Goal: Transaction & Acquisition: Obtain resource

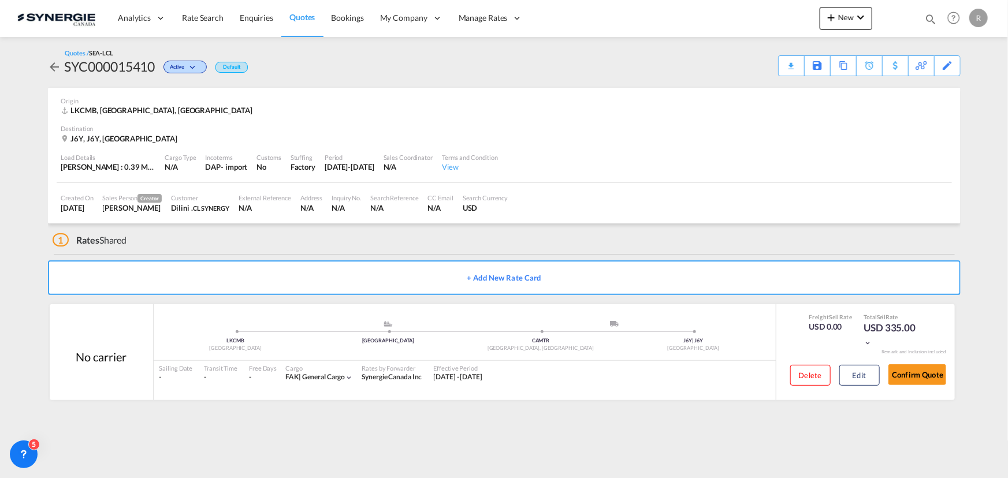
click at [933, 17] on md-icon "icon-magnify" at bounding box center [930, 19] width 13 height 13
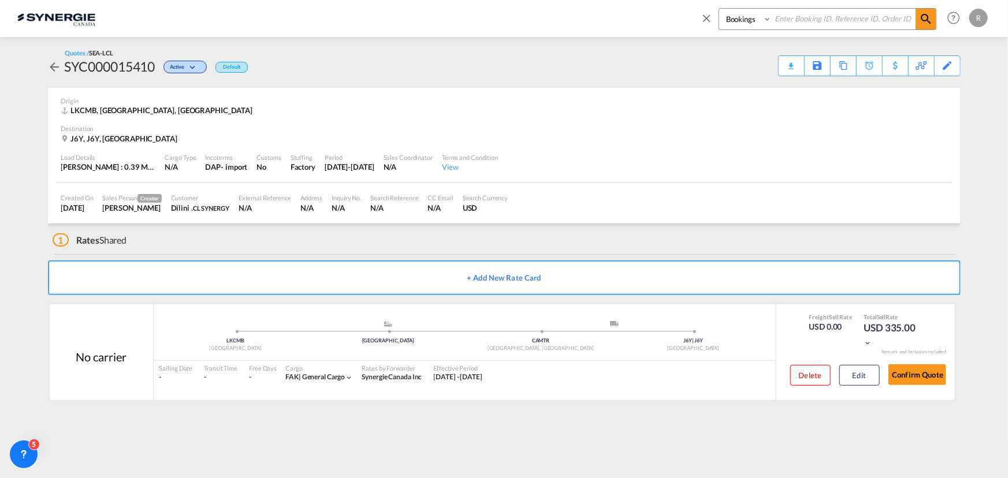
click at [751, 23] on select "Bookings Quotes Enquiries" at bounding box center [746, 19] width 55 height 21
select select "Quotes"
click at [719, 9] on select "Bookings Quotes Enquiries" at bounding box center [746, 19] width 55 height 21
click at [797, 18] on input at bounding box center [844, 19] width 144 height 20
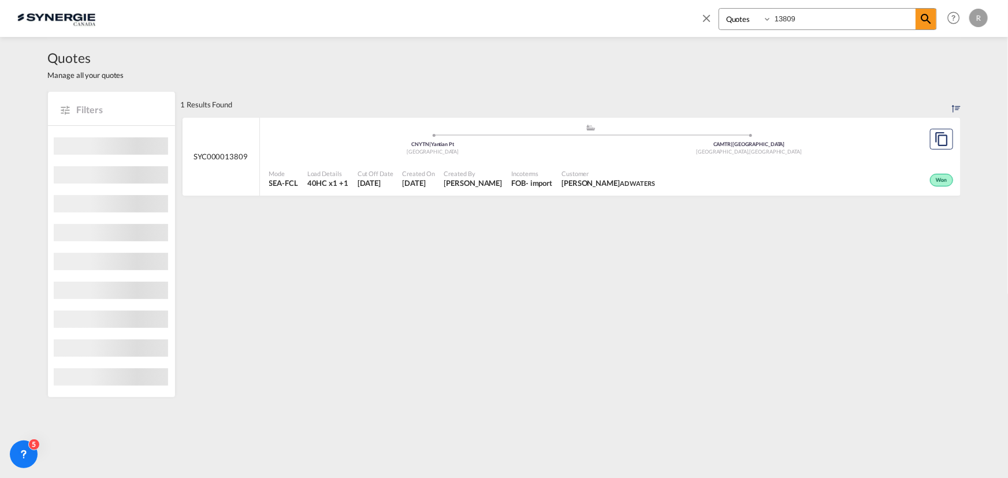
click at [581, 182] on span "Laura Cuciurean AD WATERS" at bounding box center [609, 183] width 94 height 10
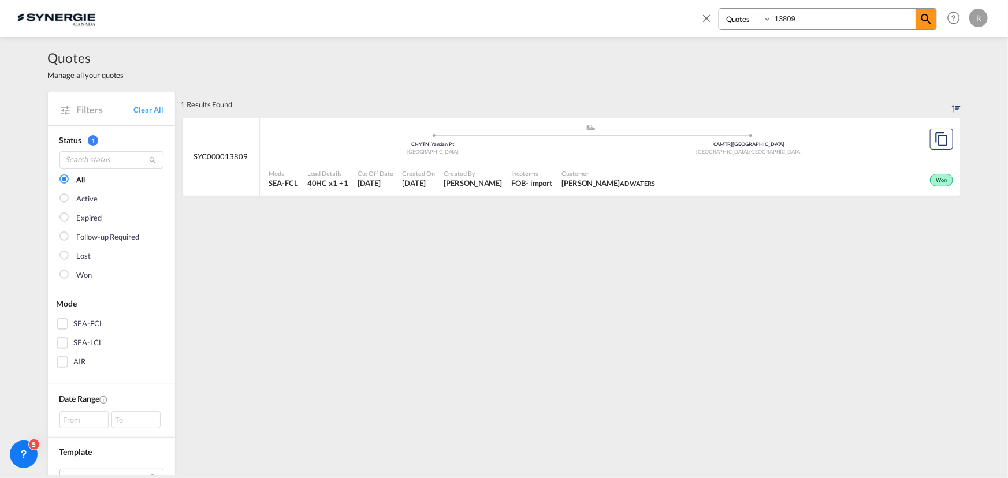
drag, startPoint x: 835, startPoint y: 20, endPoint x: 690, endPoint y: 14, distance: 145.1
click at [690, 14] on div "Bookings Quotes Enquiries 13809 Help Resources Product Release R My Profile Log…" at bounding box center [504, 18] width 974 height 36
click at [930, 19] on md-icon "icon-magnify" at bounding box center [926, 19] width 14 height 14
click at [551, 182] on div "Customer Laura Cuciurean AD WATERS" at bounding box center [602, 179] width 103 height 29
click at [822, 19] on input "14439" at bounding box center [844, 19] width 144 height 20
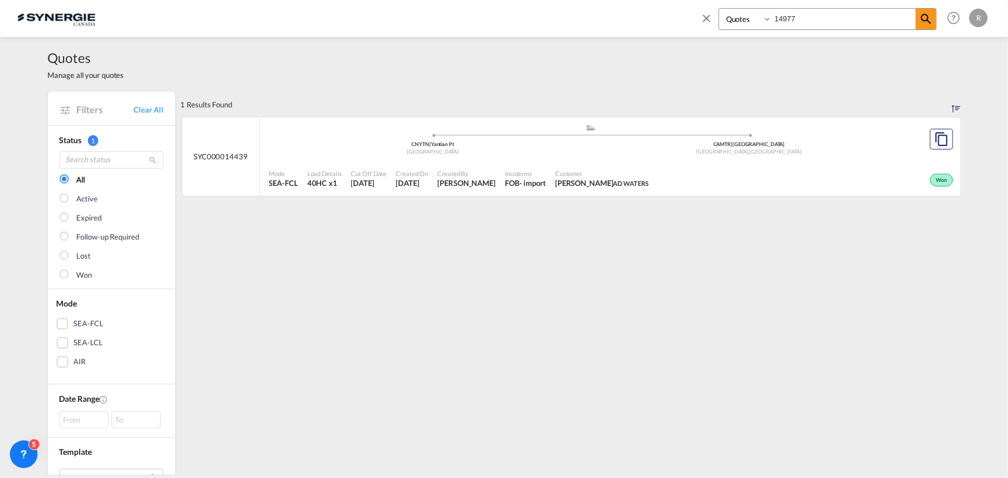
type input "14977"
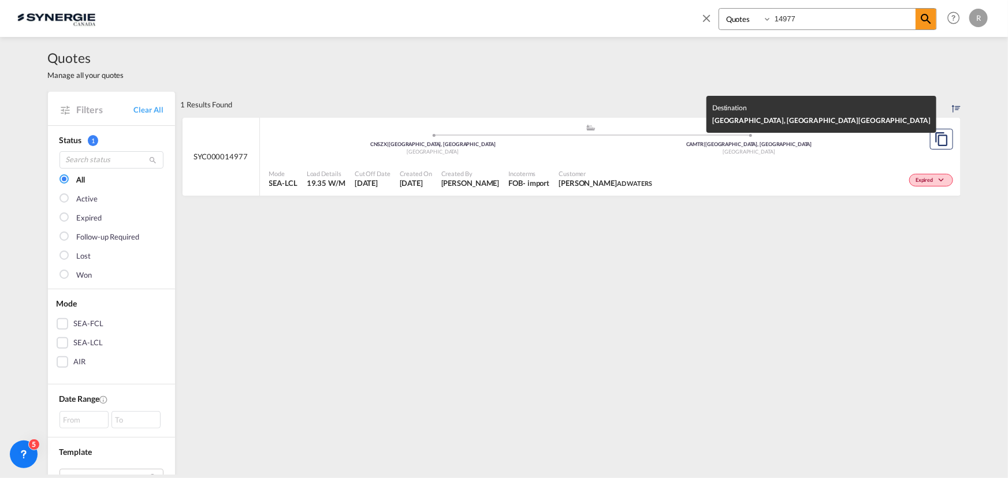
click at [636, 154] on div "[GEOGRAPHIC_DATA]" at bounding box center [749, 152] width 317 height 8
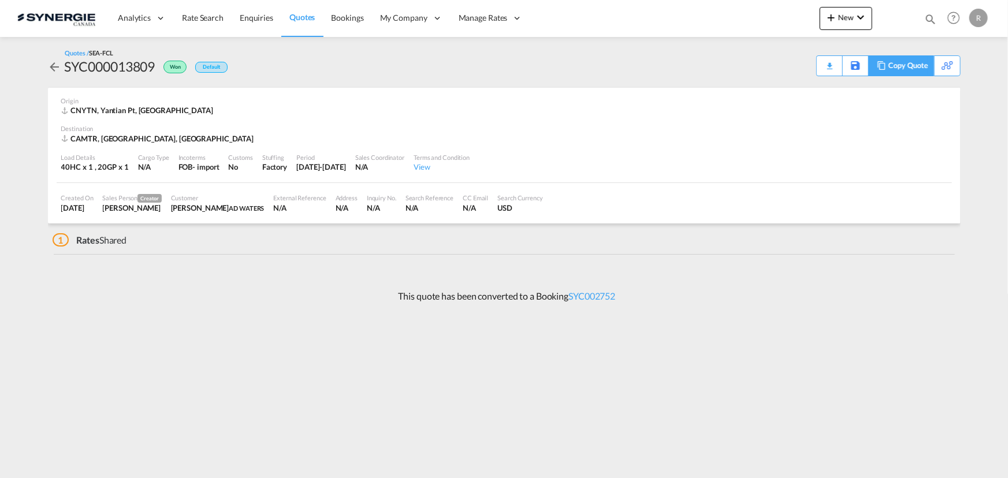
click at [897, 66] on div "Copy Quote" at bounding box center [908, 66] width 39 height 20
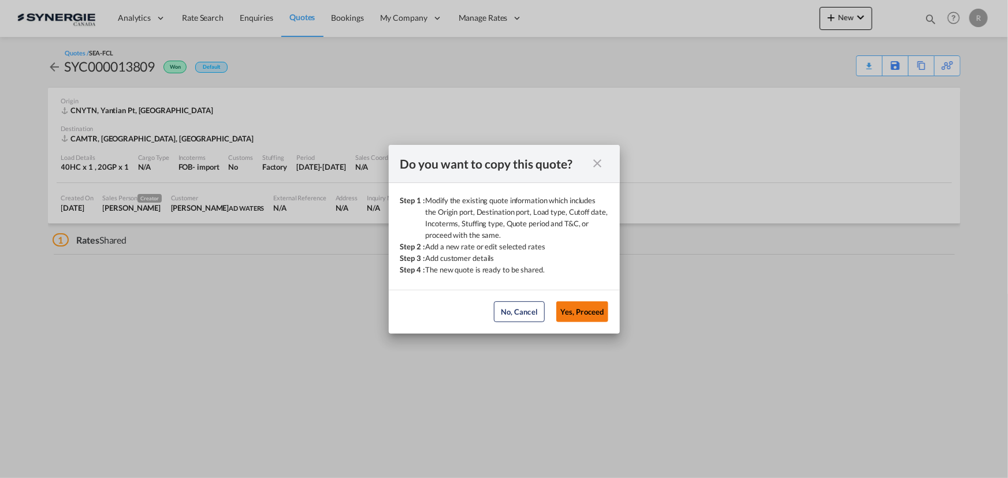
click at [589, 315] on button "Yes, Proceed" at bounding box center [582, 312] width 52 height 21
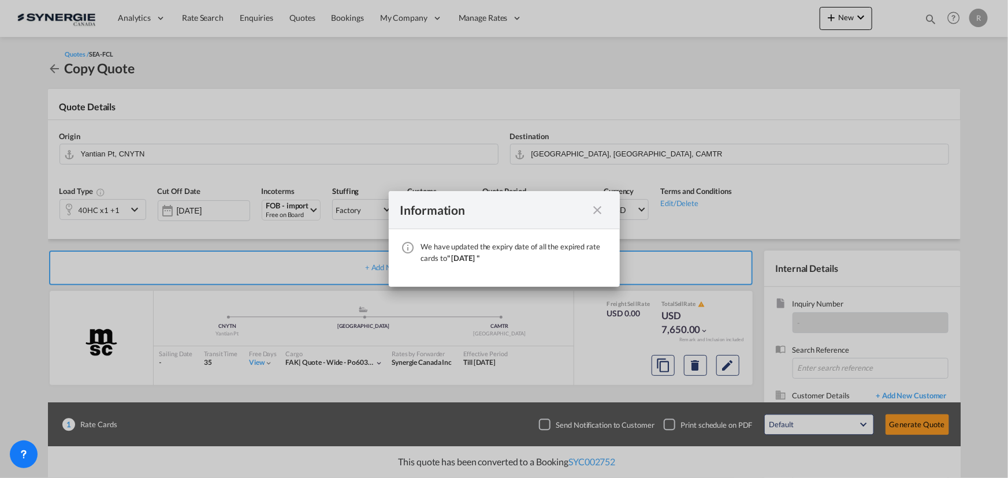
click at [597, 212] on md-icon "icon-close fg-AAA8AD cursor" at bounding box center [598, 210] width 14 height 14
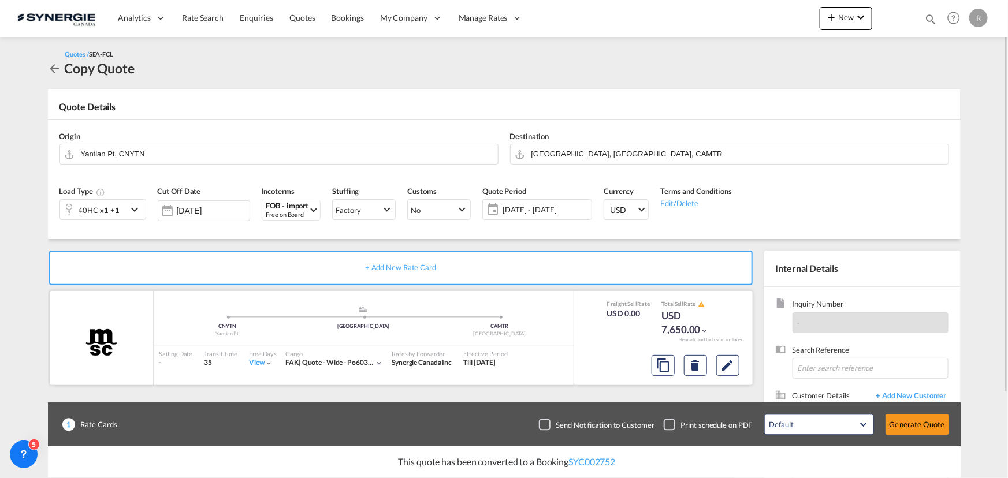
scroll to position [103, 0]
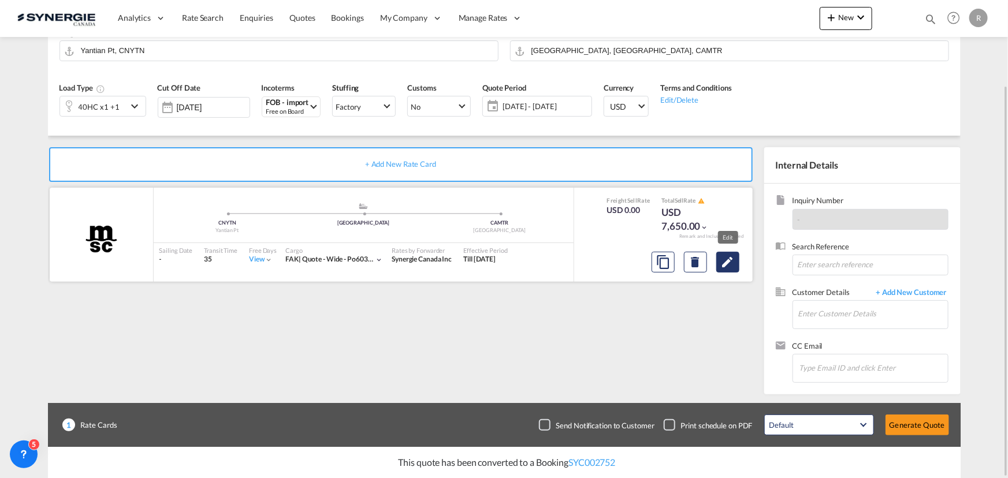
click at [727, 263] on md-icon "Edit" at bounding box center [728, 262] width 14 height 14
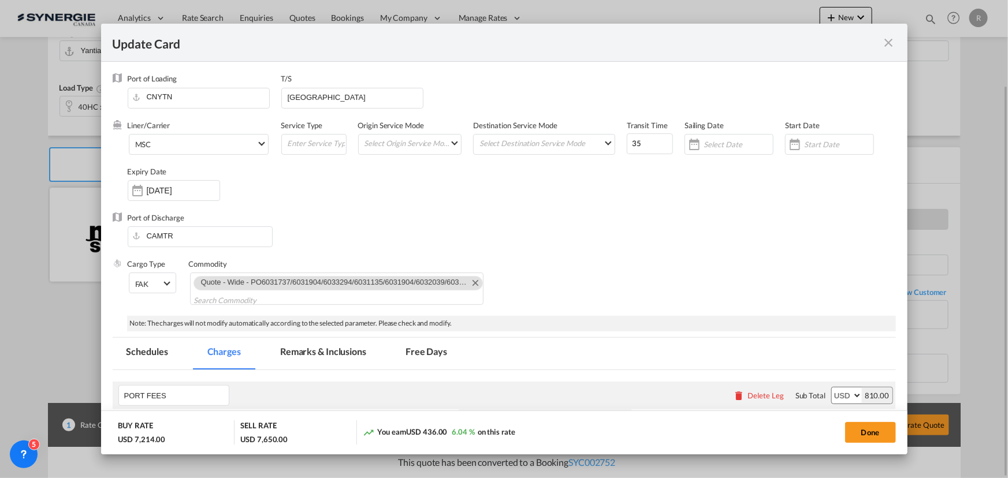
select select "per container"
select select "per B/L"
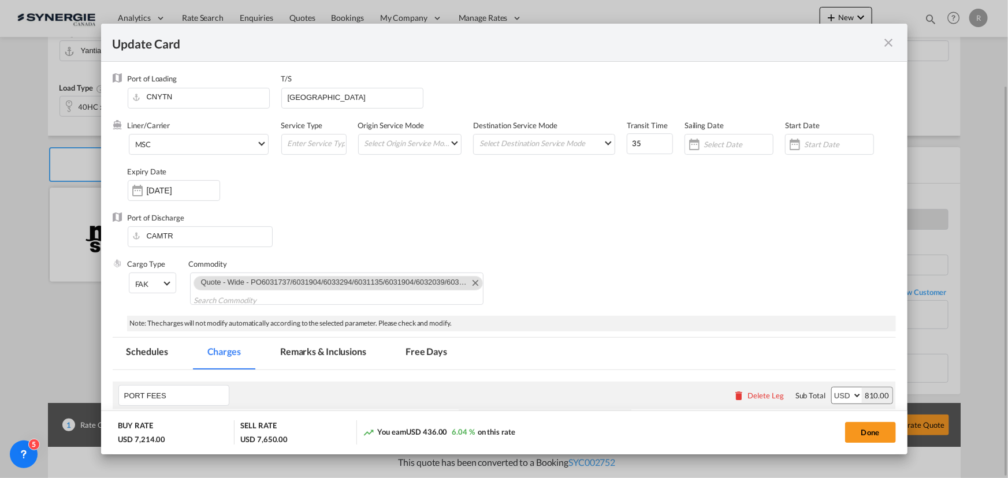
select select "per shipment"
select select "per equipment"
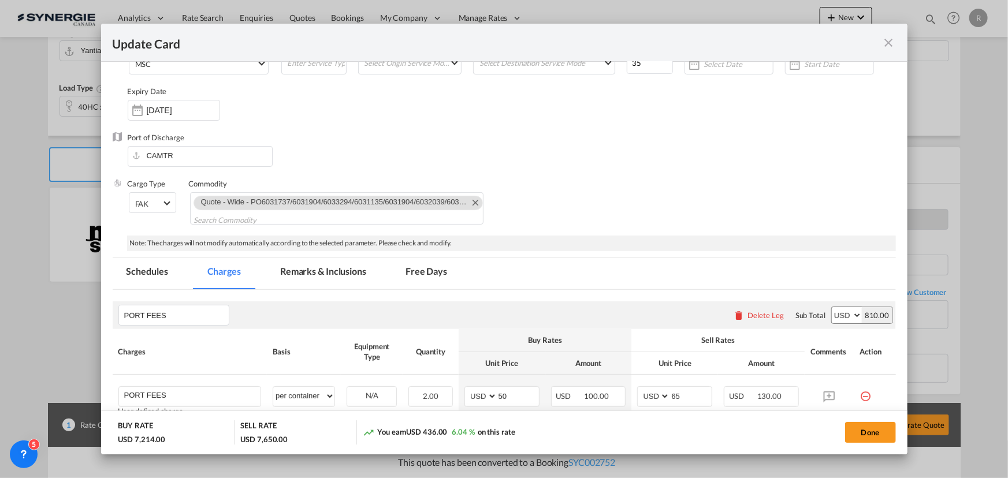
scroll to position [0, 0]
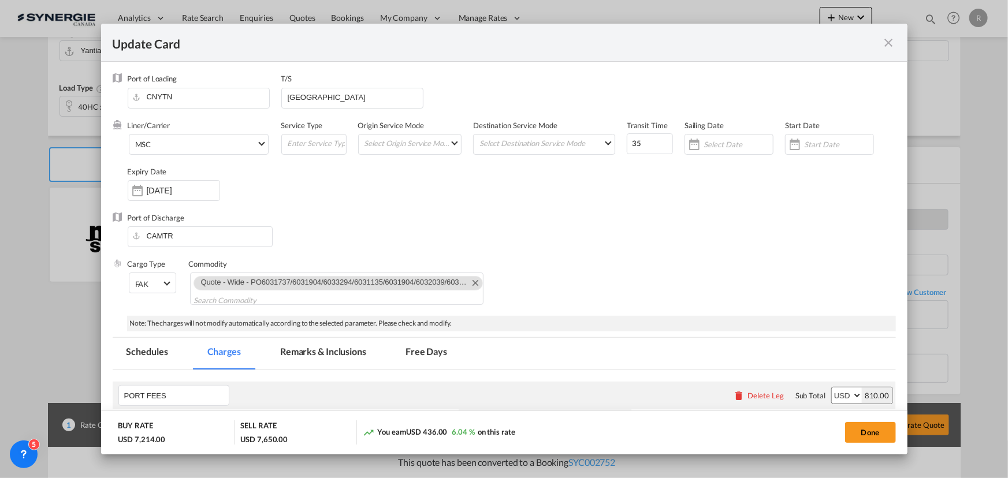
click at [884, 42] on md-icon "icon-close fg-AAA8AD m-0 pointer" at bounding box center [889, 43] width 14 height 14
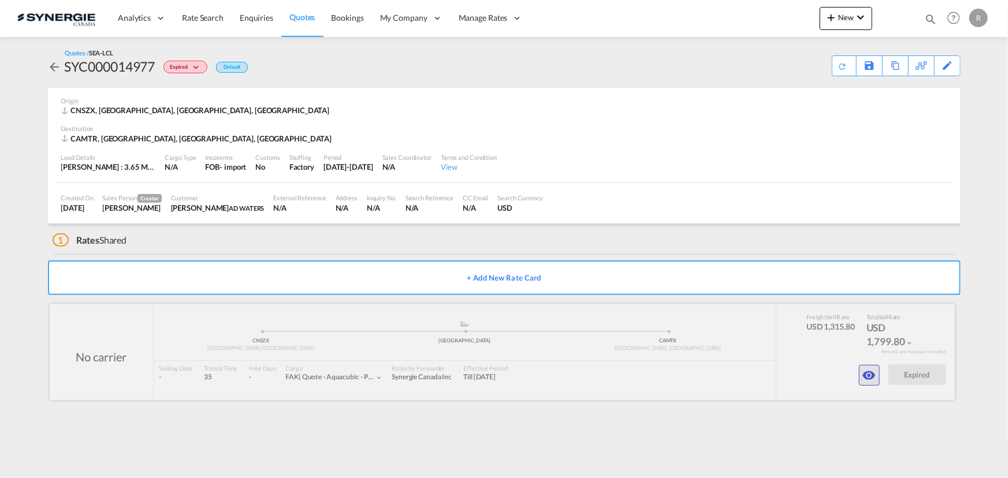
click at [872, 383] on button "button" at bounding box center [869, 375] width 21 height 21
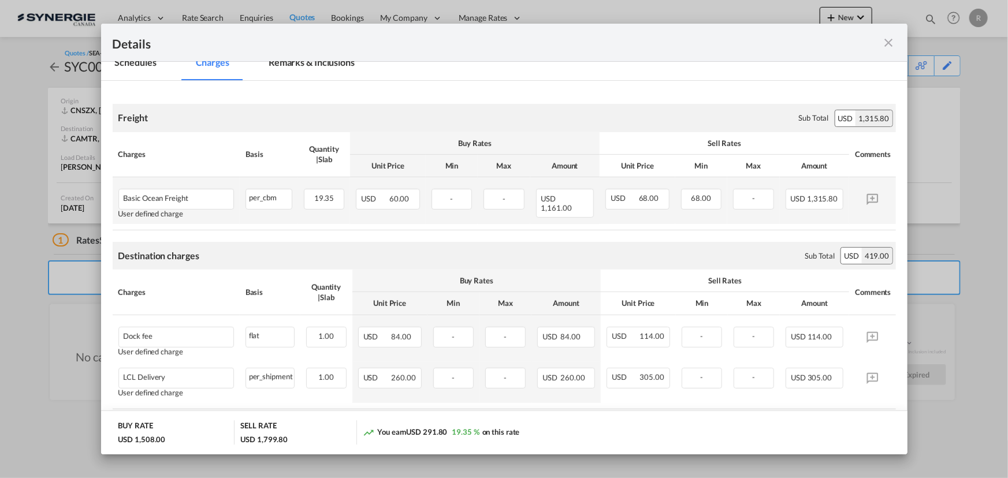
scroll to position [94, 0]
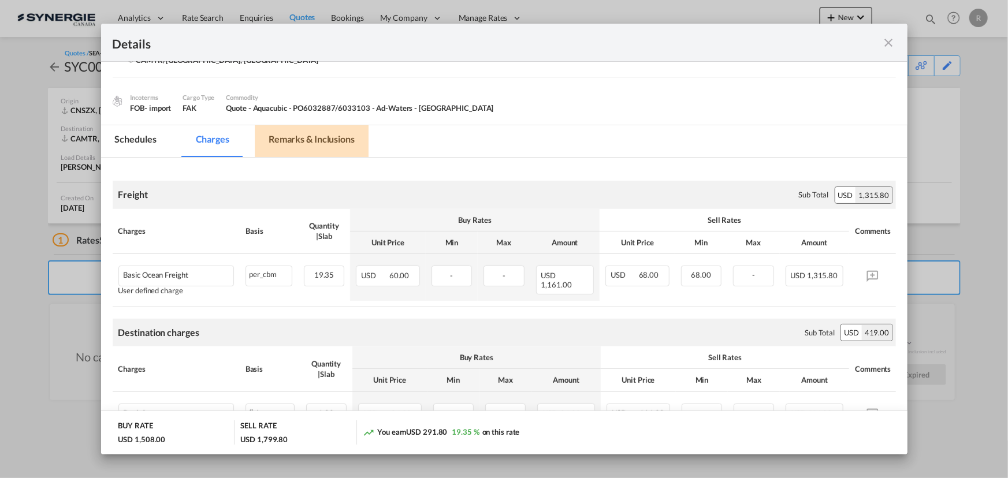
click at [298, 136] on md-tab-item "Remarks & Inclusions" at bounding box center [312, 141] width 114 height 32
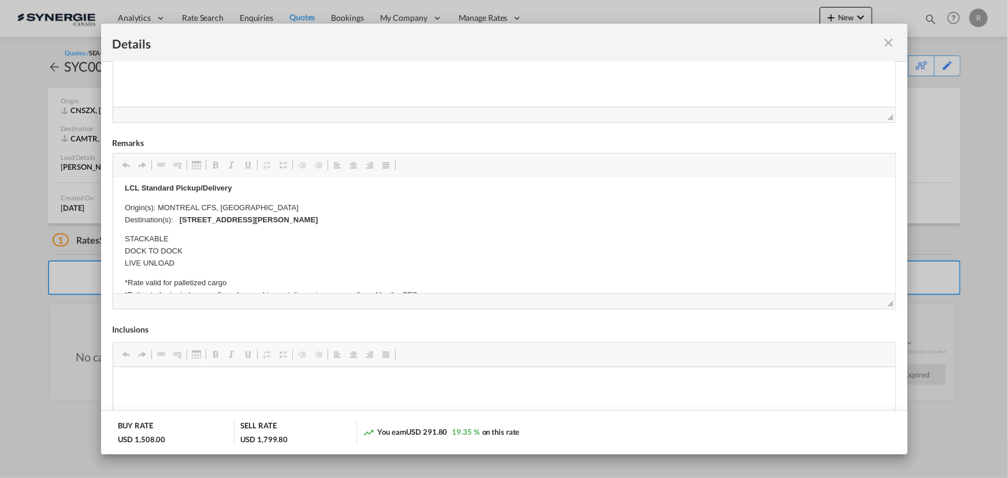
scroll to position [262, 0]
drag, startPoint x: 179, startPoint y: 219, endPoint x: 322, endPoint y: 214, distance: 142.8
click at [281, 217] on strong "9805 Clark Street Montreal, QC CANADA H3L 2R5" at bounding box center [248, 220] width 139 height 9
drag, startPoint x: 246, startPoint y: 218, endPoint x: 413, endPoint y: 220, distance: 166.4
click at [413, 220] on p "Origin(s): MONTREAL CFS, QC Destination(s): 9805 Clark Street Montreal, QC CANA…" at bounding box center [503, 214] width 759 height 24
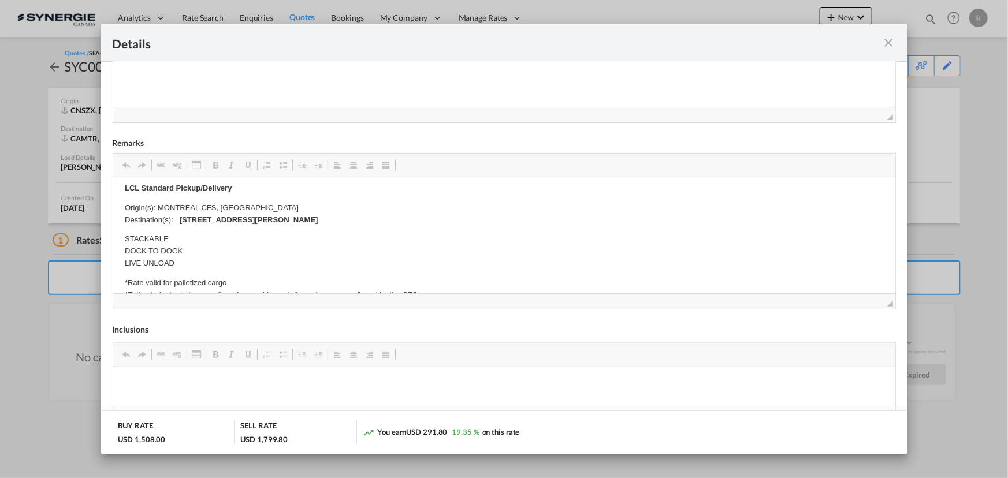
copy strong "Montreal, QC CANADA H3L 2R5"
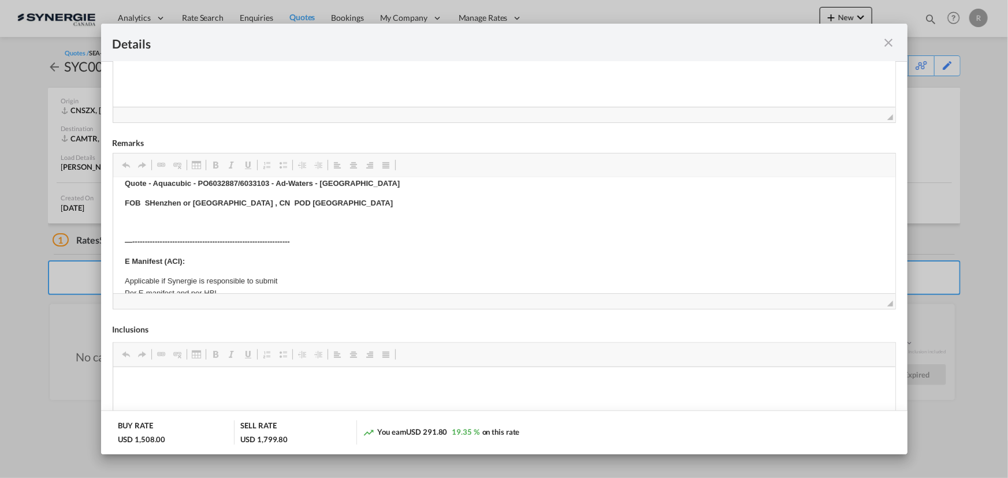
scroll to position [12, 0]
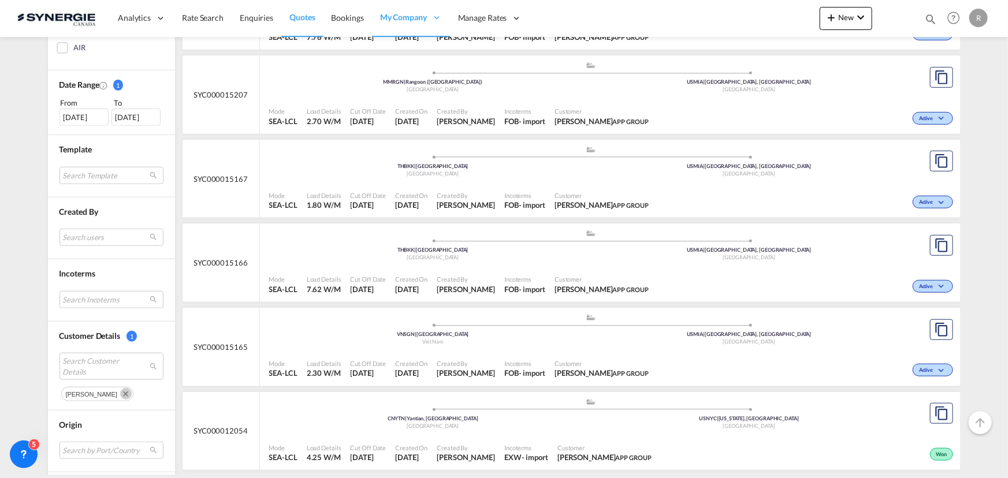
scroll to position [315, 0]
click at [120, 393] on md-icon "Remove" at bounding box center [126, 394] width 12 height 12
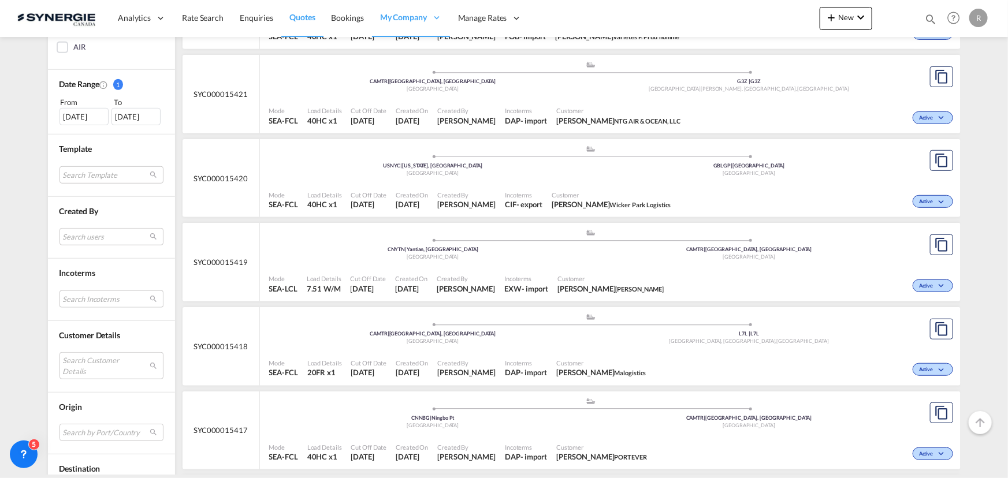
click at [93, 300] on md-select "Search Incoterms" at bounding box center [112, 299] width 104 height 17
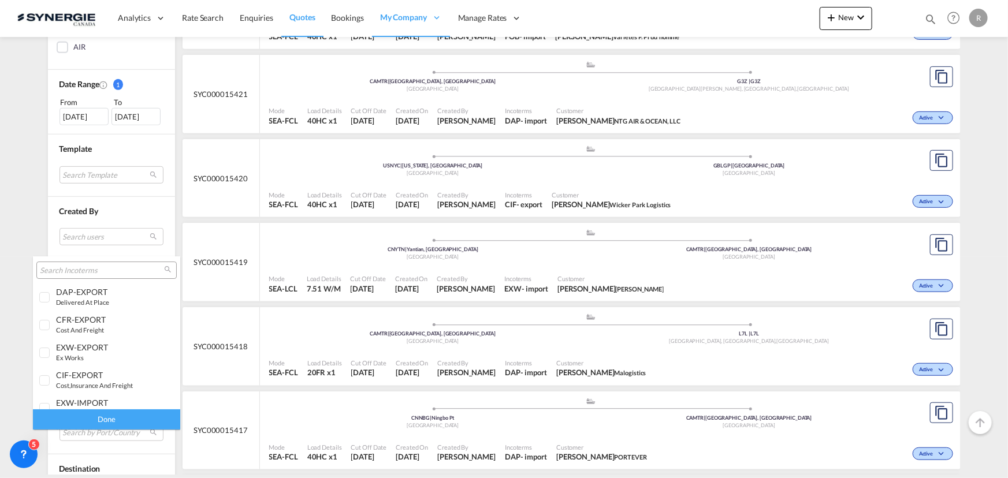
click at [114, 254] on md-backdrop at bounding box center [504, 239] width 1008 height 478
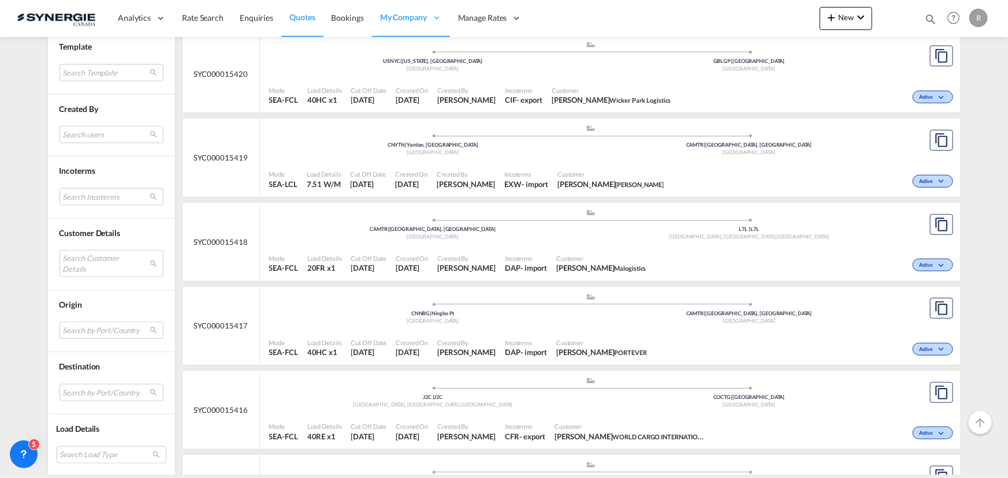
scroll to position [420, 0]
click at [109, 389] on div "Destination Search by Port/Country JPNIC nichinan japan AEAMF mussafah united a…" at bounding box center [111, 383] width 127 height 62
click at [107, 392] on md-select "Search by Port/Country JPNIC nichinan japan AEAMF mussafah united arab emirates…" at bounding box center [112, 392] width 104 height 17
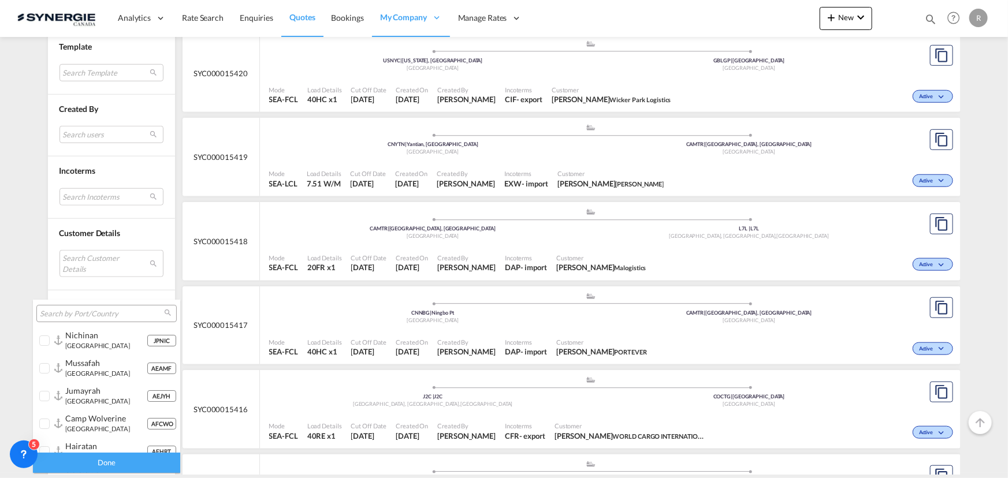
click at [110, 314] on input "search" at bounding box center [102, 314] width 124 height 10
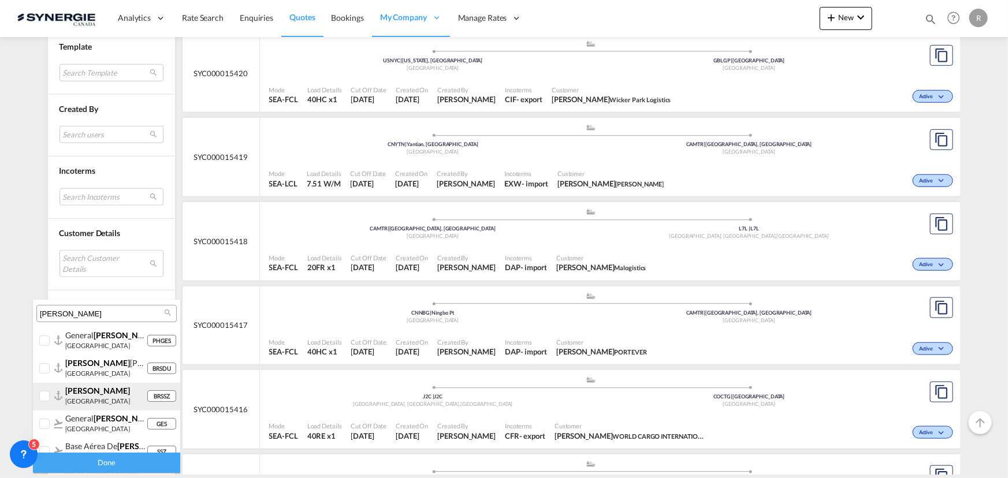
type input "santos"
click at [67, 396] on div "santos brazil" at bounding box center [105, 396] width 81 height 20
click at [114, 463] on div "Done" at bounding box center [106, 463] width 147 height 20
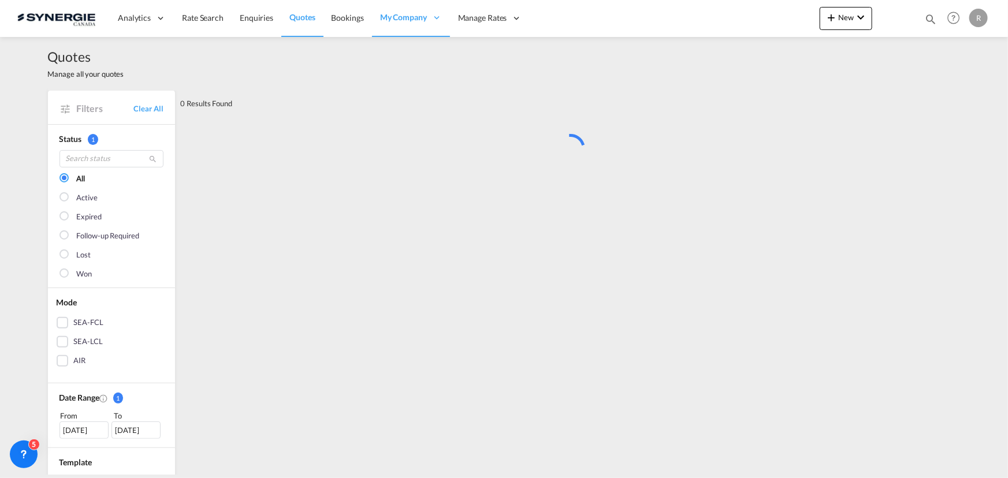
scroll to position [0, 0]
click at [86, 343] on div "SEA-LCL" at bounding box center [88, 343] width 29 height 12
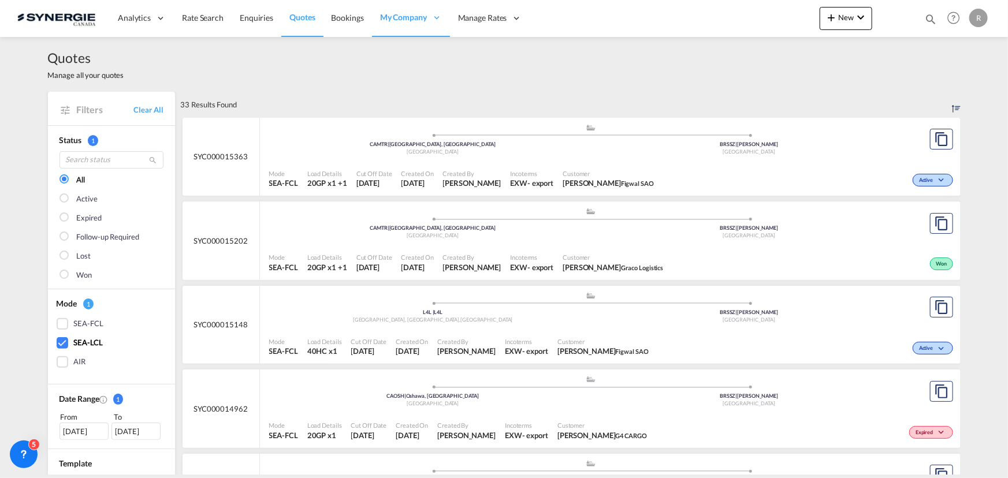
click at [74, 339] on div "SEA-LCL" at bounding box center [88, 343] width 29 height 12
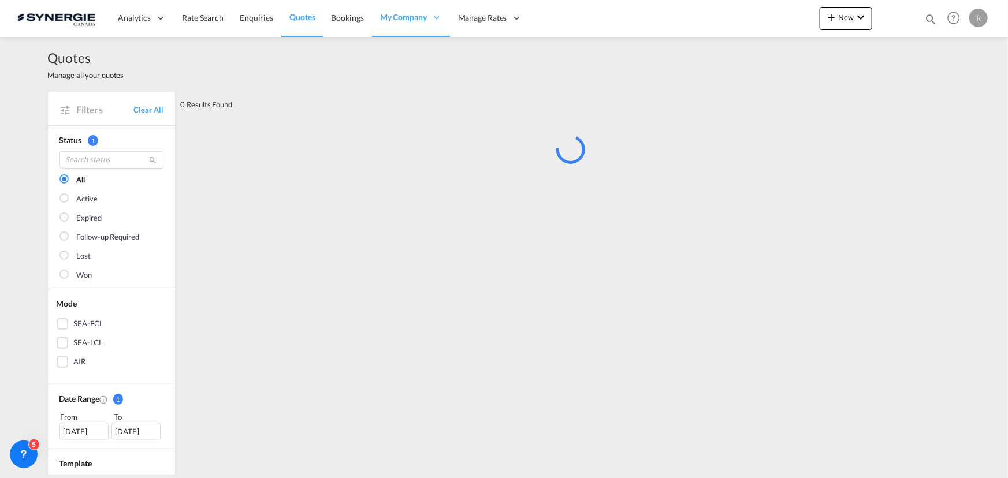
click at [61, 341] on div "SEA-LCL" at bounding box center [63, 343] width 12 height 12
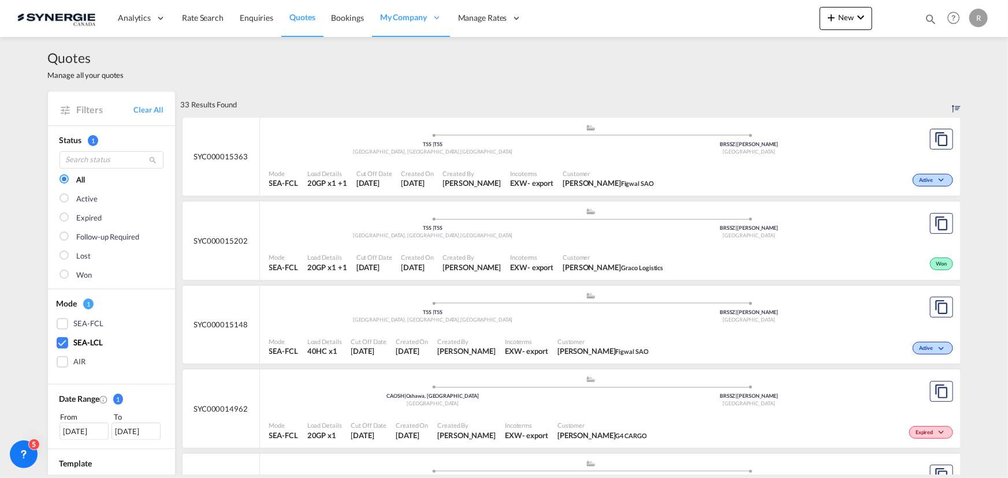
click at [74, 321] on div "SEA-FCL" at bounding box center [88, 324] width 29 height 12
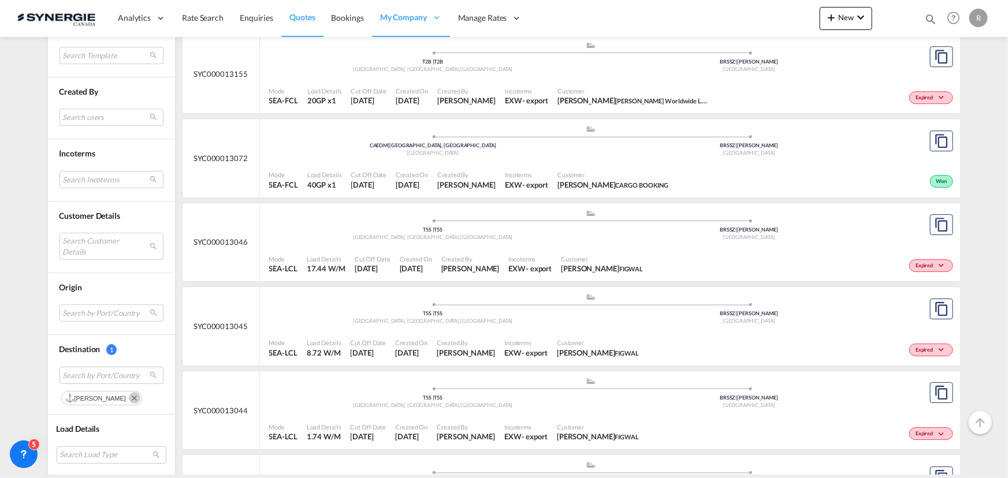
scroll to position [1838, 0]
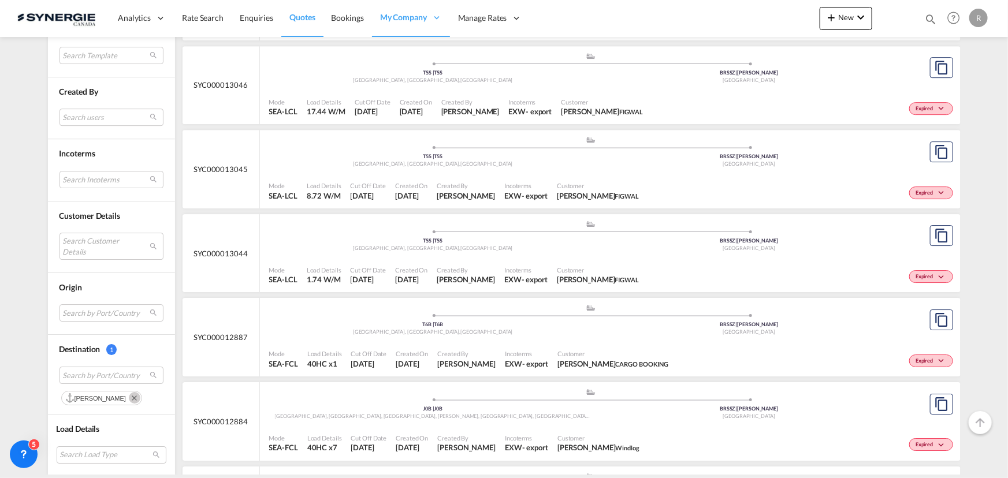
click at [653, 167] on div ".a{fill:#aaa8ad;} .a{fill:#aaa8ad;} T5S | T5S Edmonton, AB , Canada BRSSZ | San…" at bounding box center [591, 153] width 644 height 35
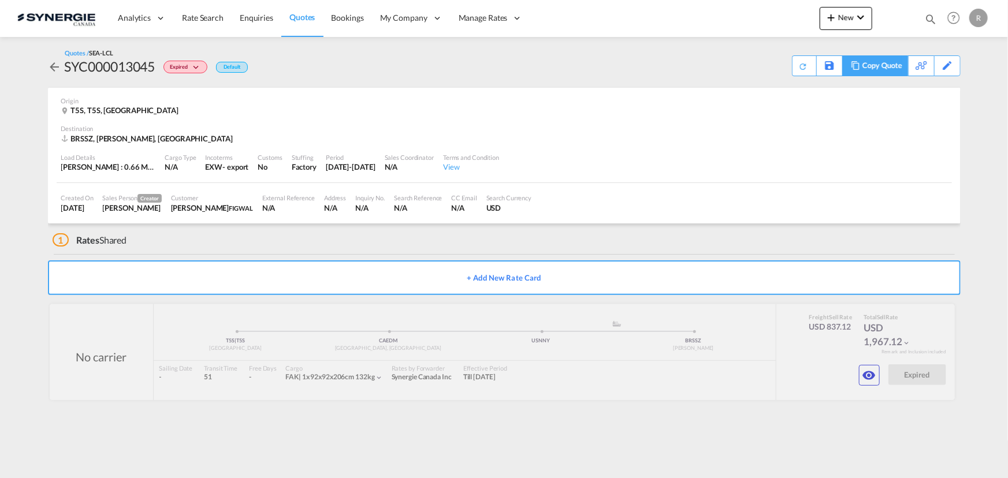
click at [853, 68] on md-icon at bounding box center [856, 65] width 14 height 9
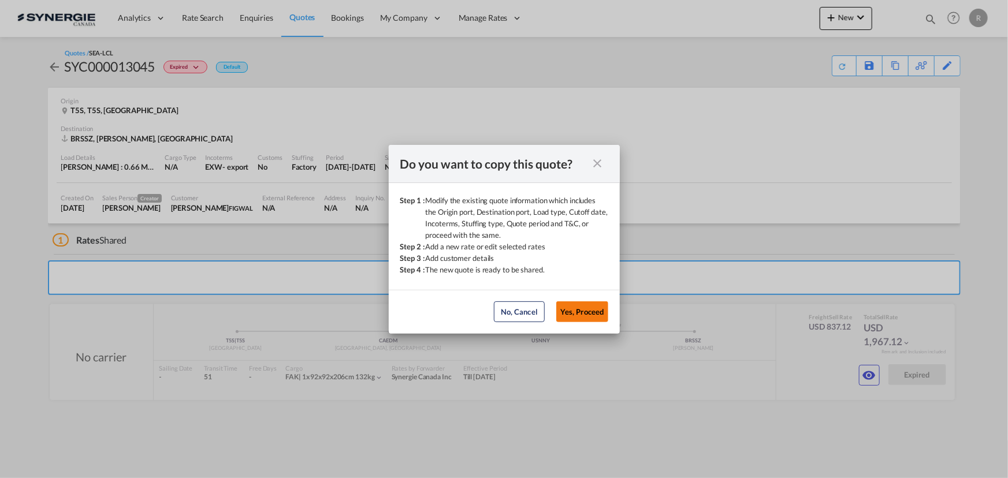
click at [592, 317] on button "Yes, Proceed" at bounding box center [582, 312] width 52 height 21
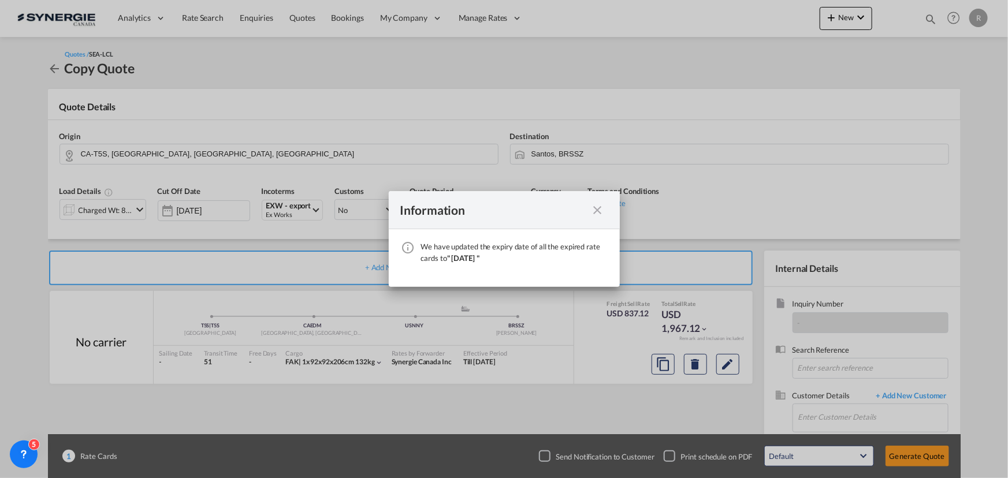
click at [592, 213] on md-icon "icon-close fg-AAA8AD cursor" at bounding box center [598, 210] width 14 height 14
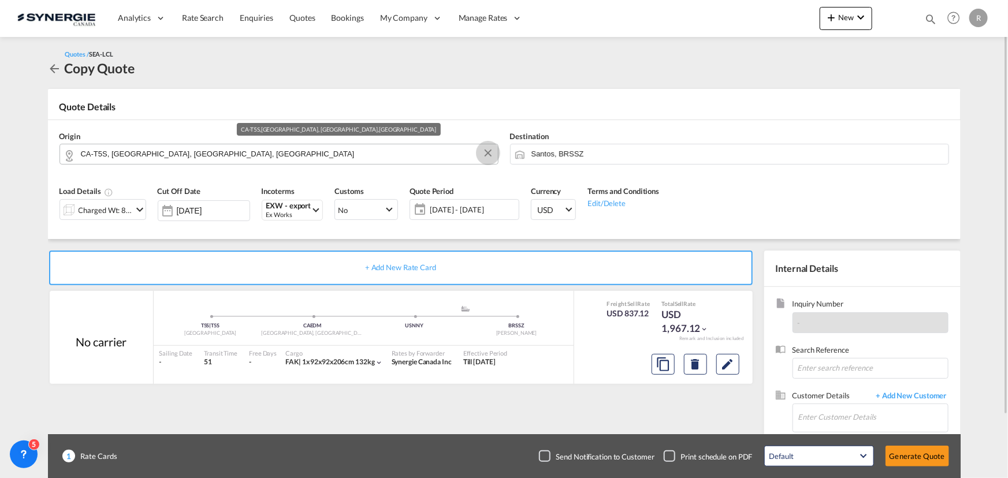
click at [491, 156] on button "Clear Input" at bounding box center [488, 152] width 17 height 17
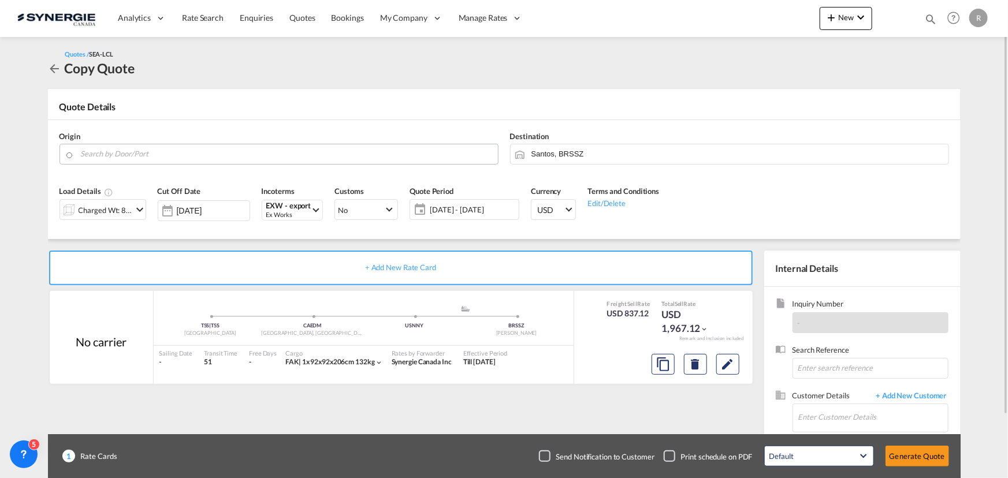
click at [161, 153] on input "Search by Door/Port" at bounding box center [286, 154] width 411 height 20
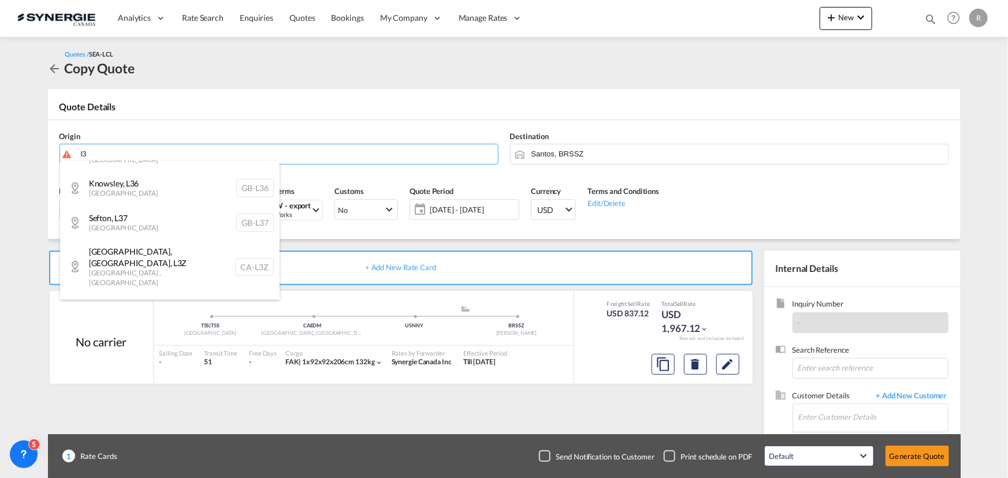
scroll to position [473, 0]
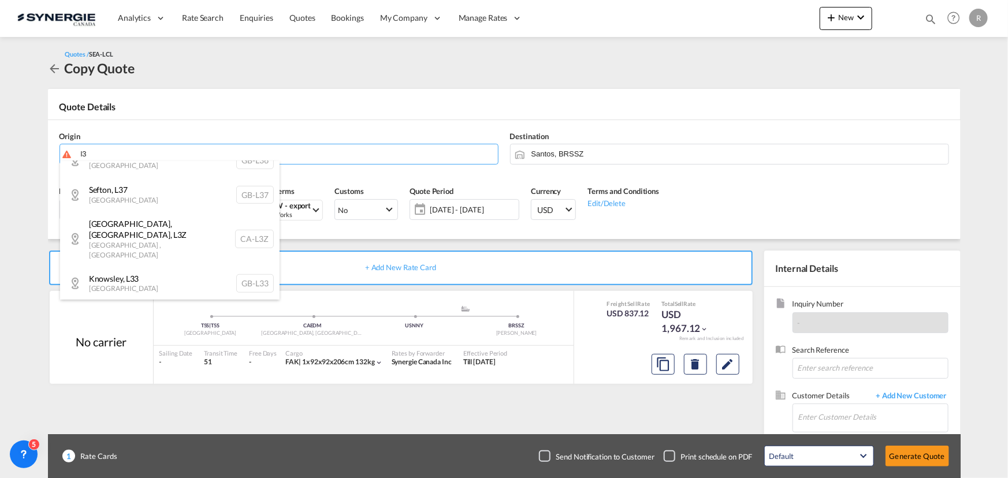
drag, startPoint x: 143, startPoint y: 153, endPoint x: 69, endPoint y: 151, distance: 74.0
click at [69, 151] on body "Analytics Reports Dashboard Rate Search Enquiries Quotes Bookings" at bounding box center [504, 239] width 1008 height 478
type input "3"
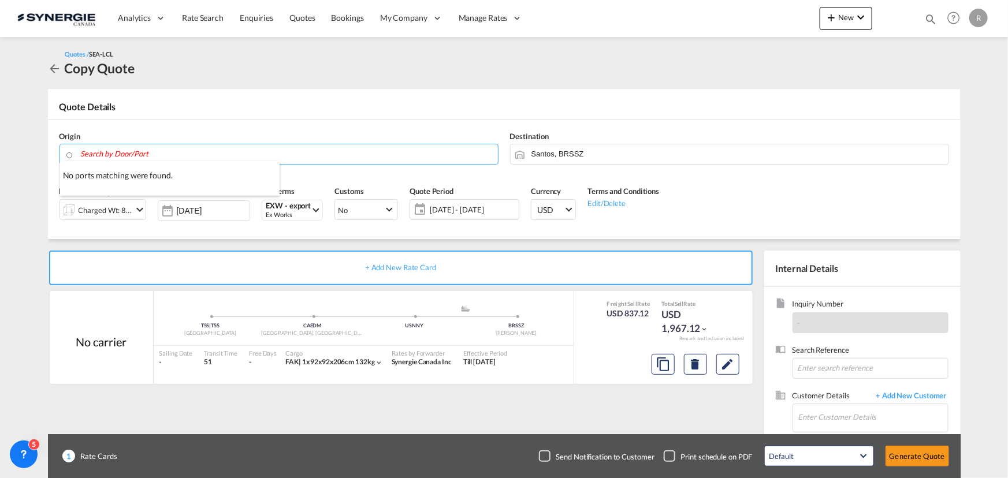
scroll to position [0, 0]
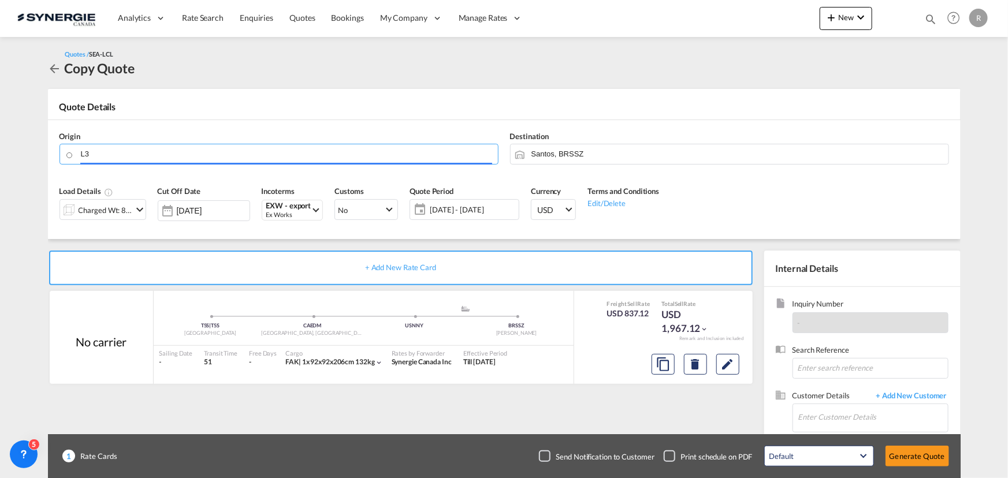
type input "L"
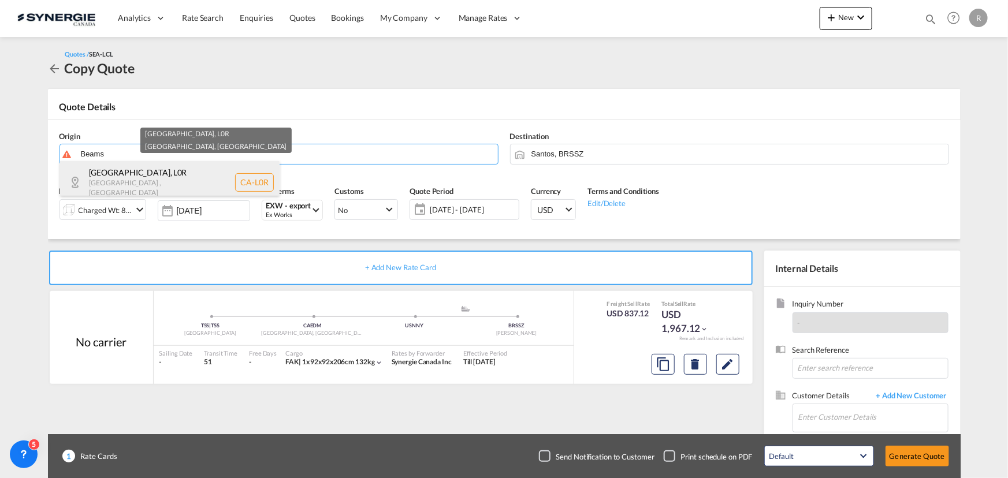
click at [136, 183] on div "[GEOGRAPHIC_DATA] , L0R [GEOGRAPHIC_DATA] , [GEOGRAPHIC_DATA] [GEOGRAPHIC_DATA]…" at bounding box center [170, 182] width 220 height 42
type input "CA-L0R, [GEOGRAPHIC_DATA], [GEOGRAPHIC_DATA]"
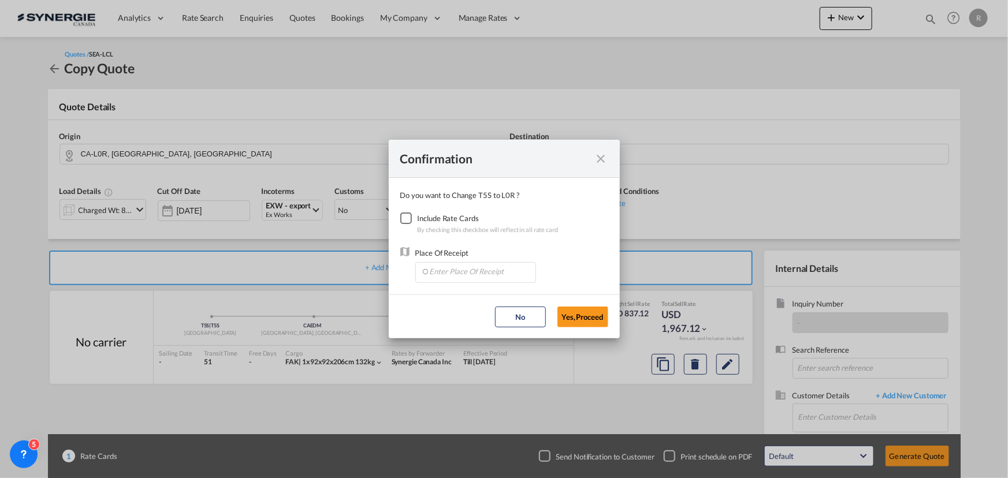
click at [410, 221] on div "Checkbox No Ink" at bounding box center [406, 219] width 12 height 12
click at [470, 277] on input "Enter Place Of Receipt" at bounding box center [478, 271] width 114 height 17
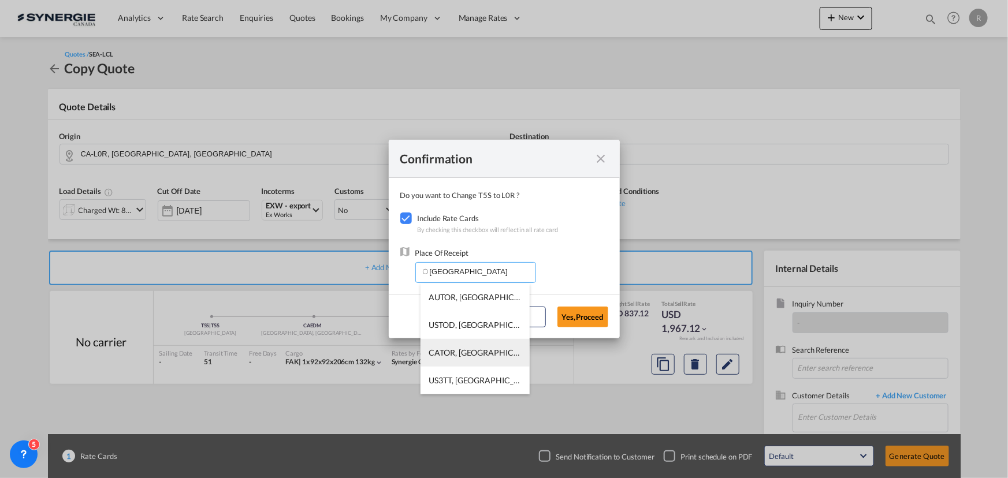
click at [445, 356] on span "CATOR, [GEOGRAPHIC_DATA], [GEOGRAPHIC_DATA], [GEOGRAPHIC_DATA], [GEOGRAPHIC_DAT…" at bounding box center [654, 353] width 451 height 10
type input "CATOR, [GEOGRAPHIC_DATA], [GEOGRAPHIC_DATA], [GEOGRAPHIC_DATA], [GEOGRAPHIC_DAT…"
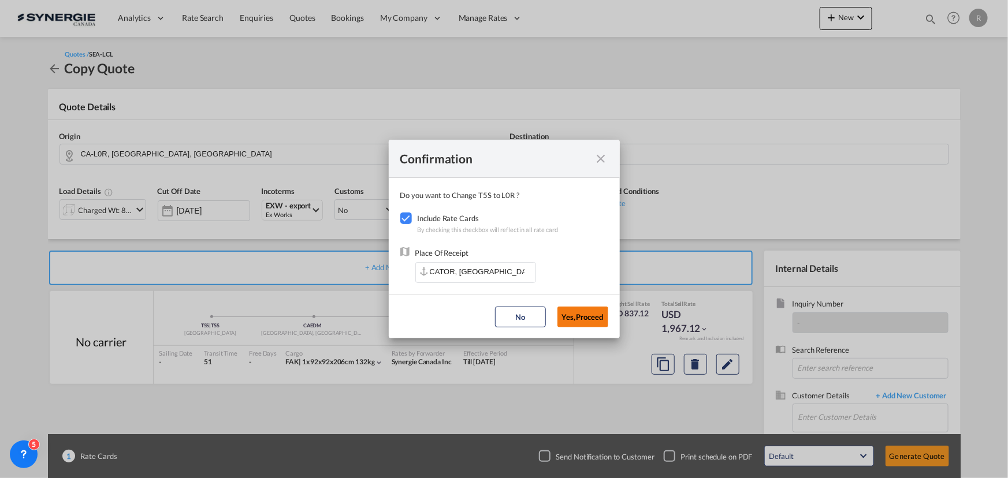
click at [582, 318] on button "Yes,Proceed" at bounding box center [583, 317] width 51 height 21
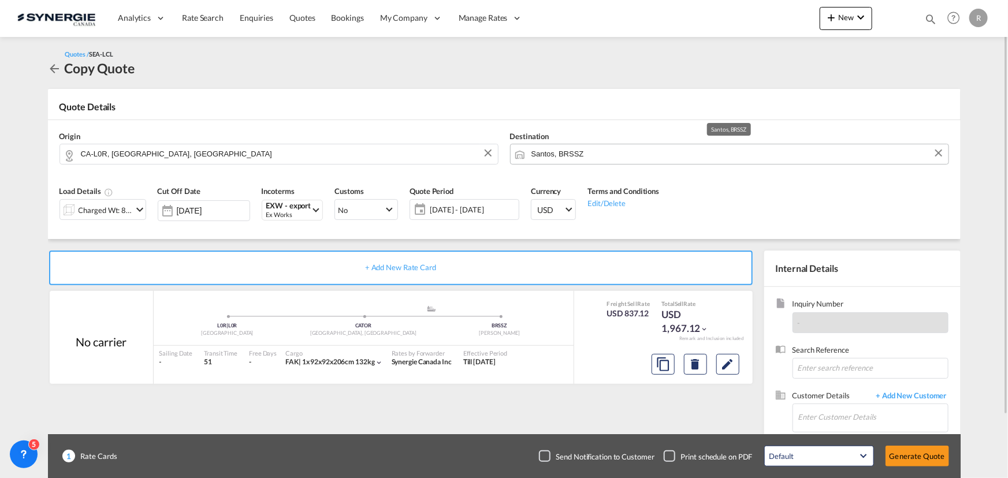
click at [659, 159] on input "Santos, BRSSZ" at bounding box center [737, 154] width 411 height 20
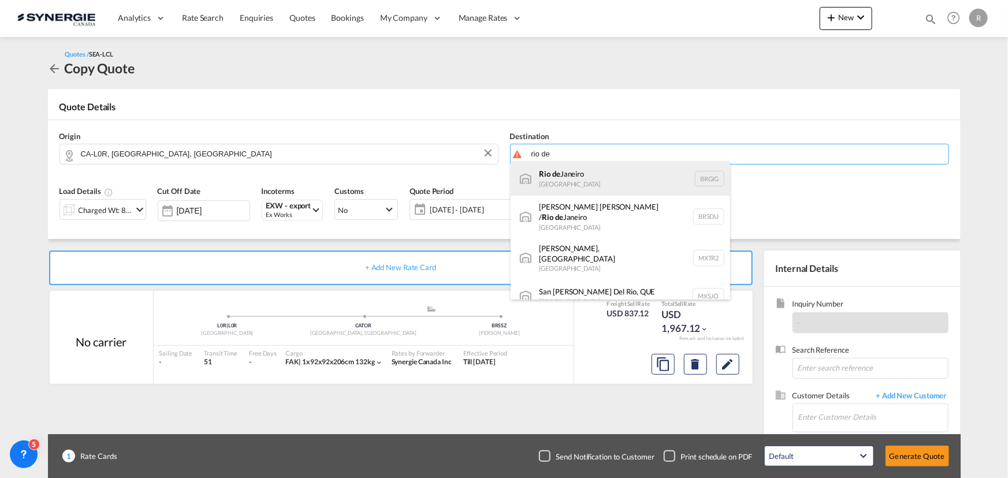
click at [598, 184] on div "[GEOGRAPHIC_DATA] [GEOGRAPHIC_DATA] BRGIG" at bounding box center [621, 178] width 220 height 35
type input "[GEOGRAPHIC_DATA], BRGIG"
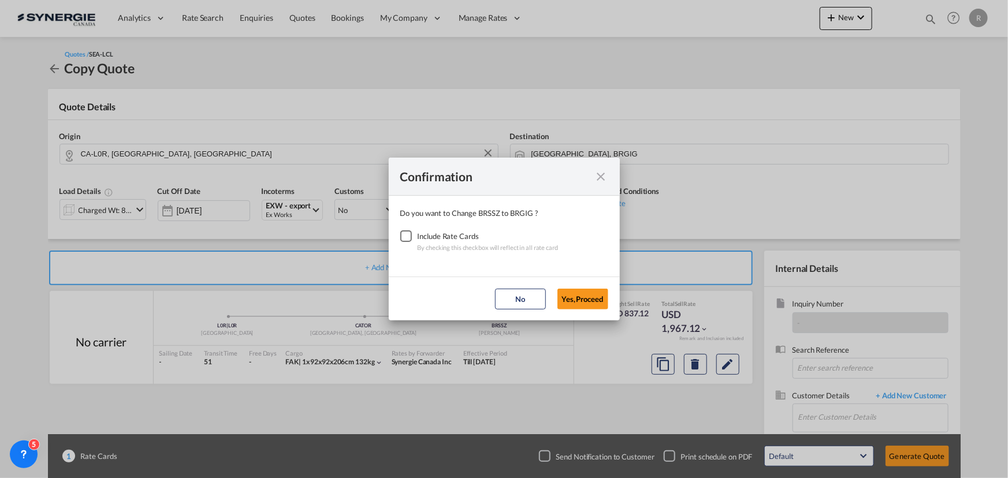
click at [403, 237] on div "Checkbox No Ink" at bounding box center [406, 237] width 12 height 12
click at [597, 306] on button "Yes,Proceed" at bounding box center [583, 299] width 51 height 21
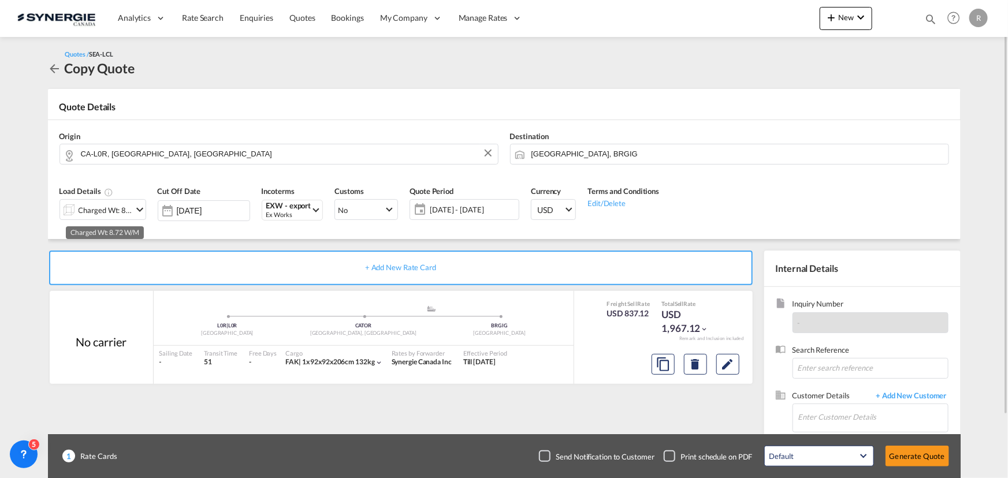
click at [109, 214] on div "Charged Wt: 8.72 W/M" at bounding box center [106, 210] width 54 height 16
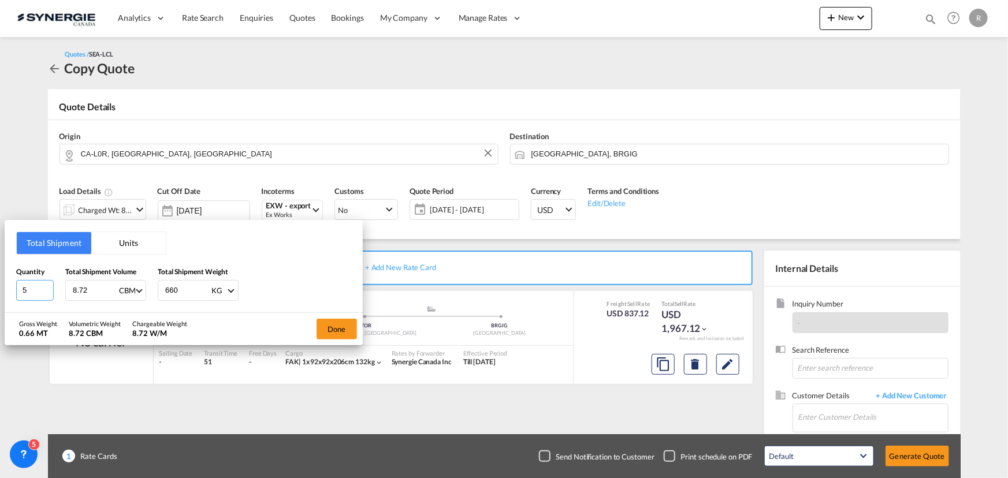
drag, startPoint x: 32, startPoint y: 292, endPoint x: 13, endPoint y: 292, distance: 19.7
click at [13, 292] on div "Total Shipment Units Quantity 5 Total Shipment Volume 8.72 CBM CBM CFT Total Sh…" at bounding box center [184, 266] width 358 height 92
type input "1"
click at [139, 236] on button "Units" at bounding box center [128, 243] width 75 height 22
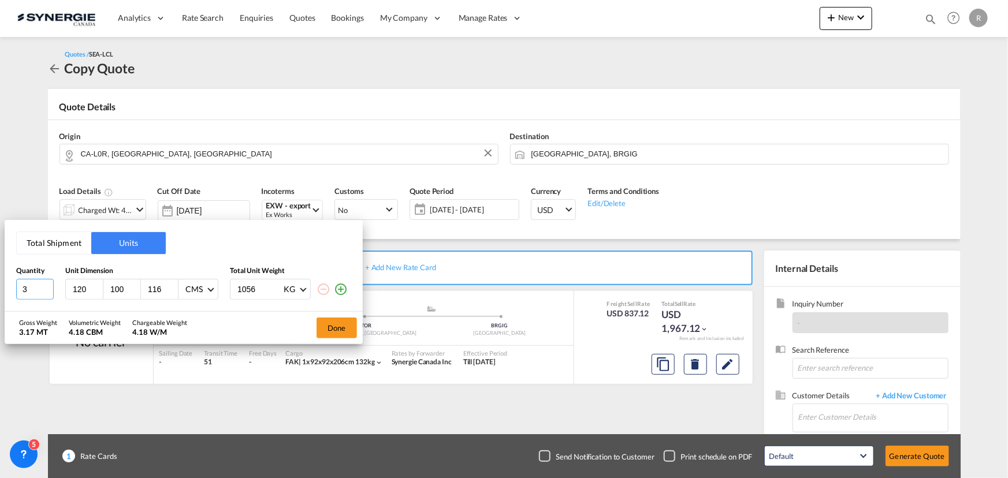
drag, startPoint x: 29, startPoint y: 288, endPoint x: 6, endPoint y: 288, distance: 23.1
click at [8, 288] on div "Total Shipment Units Quantity Unit Dimension Total Unit Weight 3 120 100 116 CM…" at bounding box center [184, 265] width 358 height 91
type input "1"
type input "32"
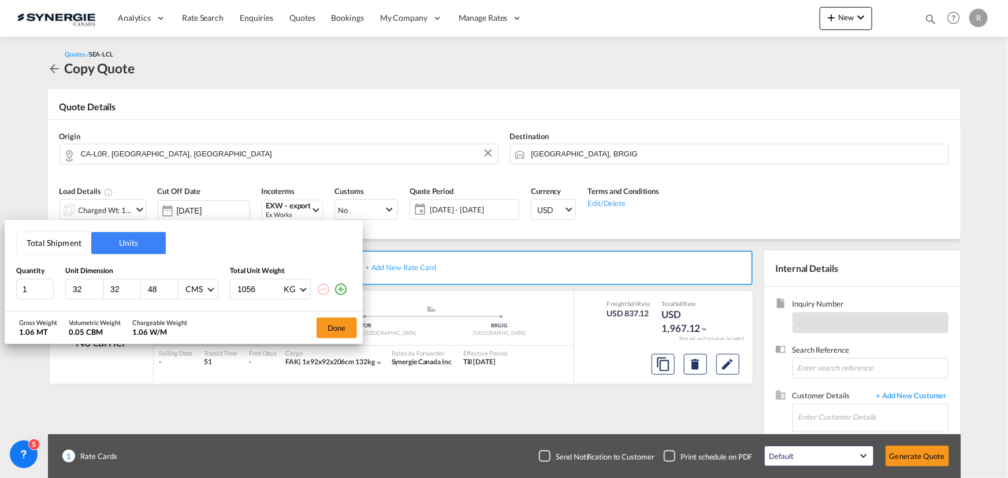
type input "48"
click at [199, 295] on span "CMS" at bounding box center [196, 290] width 22 height 12
click at [205, 316] on div "Inches" at bounding box center [196, 317] width 23 height 12
click at [258, 295] on input "1056" at bounding box center [259, 290] width 46 height 20
click at [298, 290] on span "KG" at bounding box center [292, 290] width 16 height 12
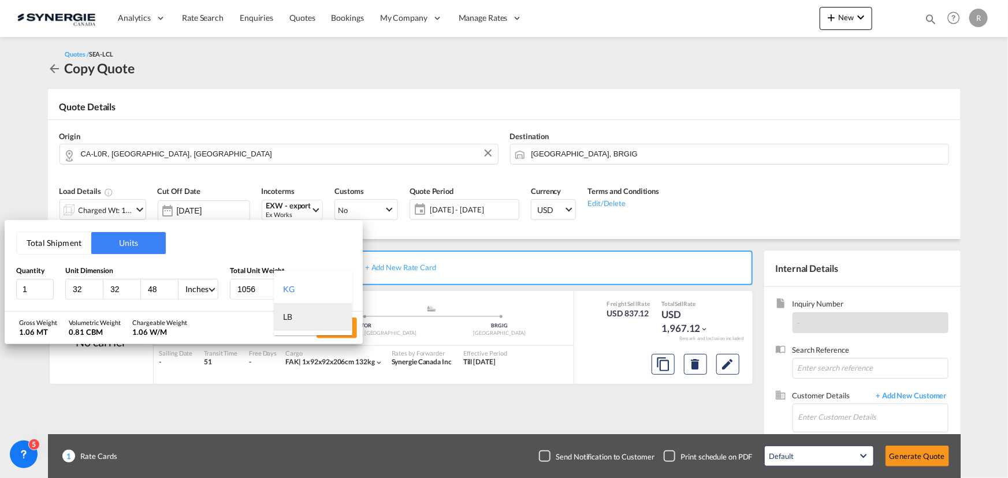
click at [289, 321] on div "LB" at bounding box center [287, 317] width 9 height 12
drag, startPoint x: 269, startPoint y: 289, endPoint x: 221, endPoint y: 288, distance: 48.5
click at [221, 288] on div "1 32 32 48 Inches 1056 LB" at bounding box center [183, 289] width 335 height 21
type input "281"
click at [328, 328] on button "Done" at bounding box center [337, 328] width 40 height 21
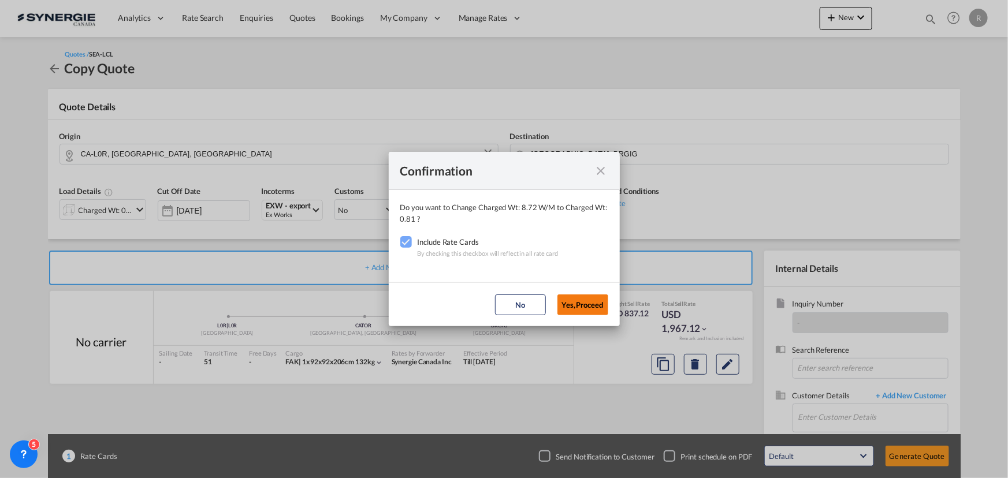
click at [583, 300] on button "Yes,Proceed" at bounding box center [583, 305] width 51 height 21
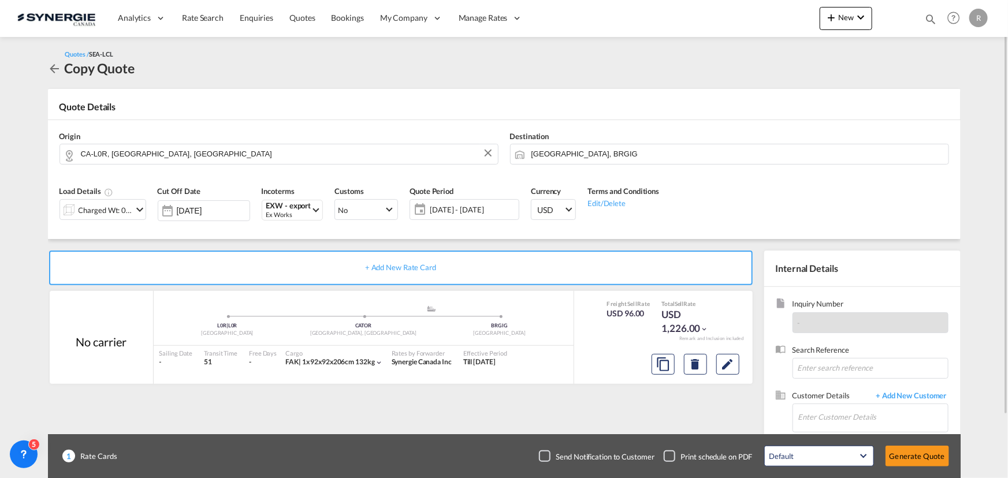
click at [465, 212] on span "[DATE] - [DATE]" at bounding box center [473, 210] width 86 height 10
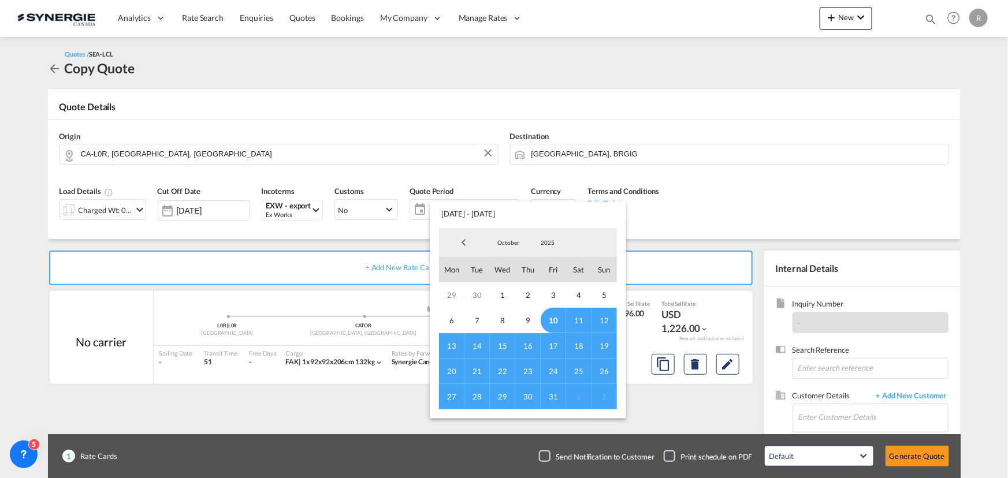
click at [554, 397] on span "31" at bounding box center [553, 396] width 25 height 25
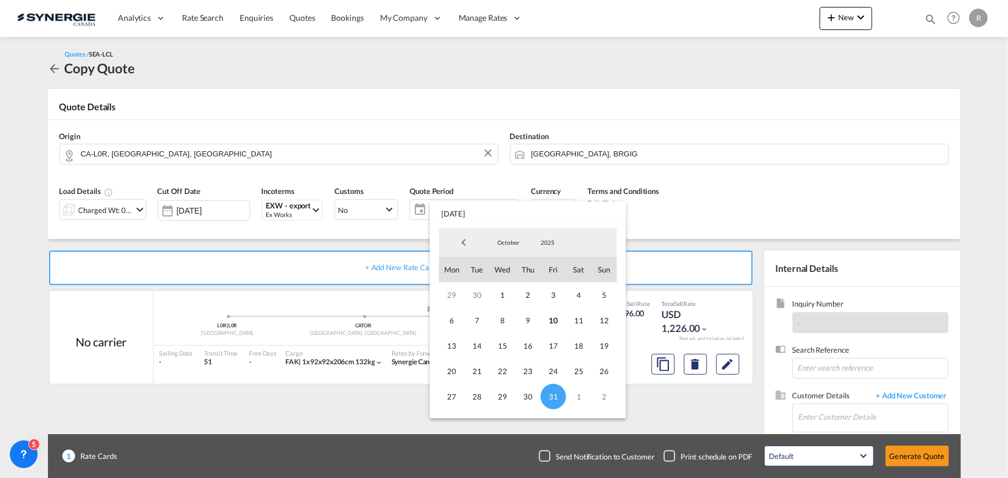
click at [741, 222] on md-backdrop at bounding box center [504, 239] width 1008 height 478
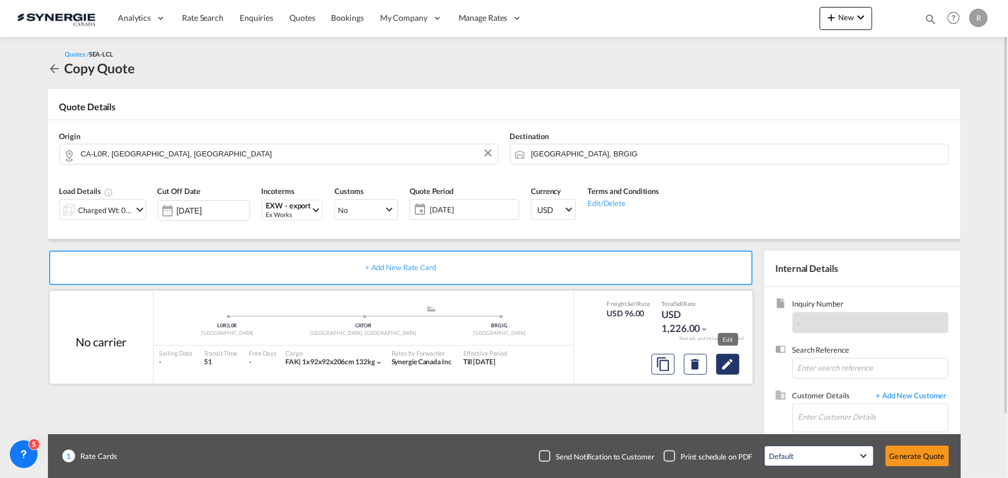
click at [735, 362] on button "Edit" at bounding box center [727, 364] width 23 height 21
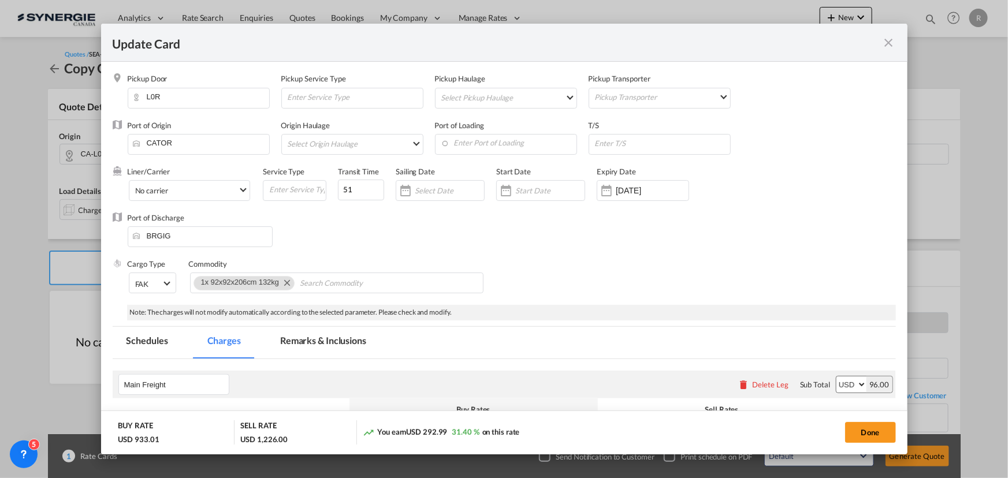
select select "per_w/m"
select select "per_shipment"
select select "flat"
select select "per_shipment"
select select "per_bl"
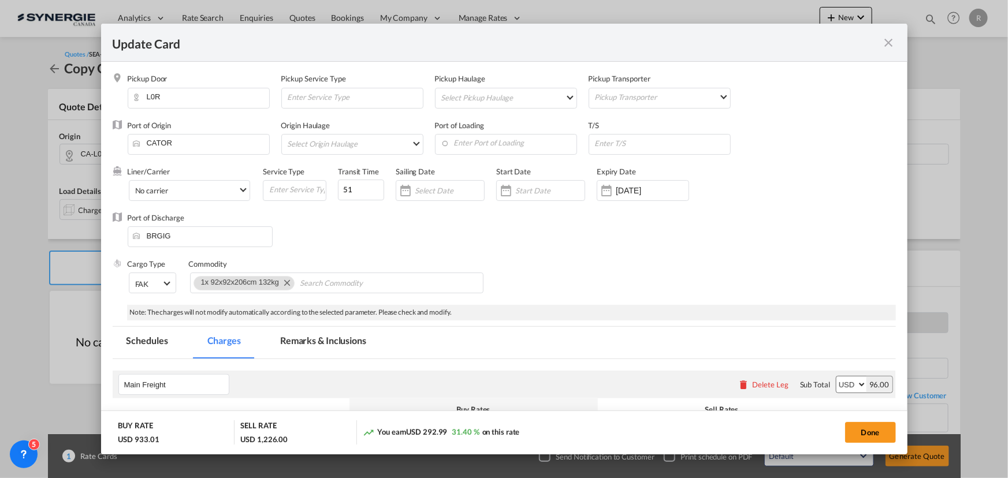
select select "per_bl"
click at [288, 283] on md-icon "Remove 1x 92x92x206cm 132kg" at bounding box center [287, 283] width 14 height 14
click at [223, 283] on input "Chips input." at bounding box center [247, 283] width 106 height 18
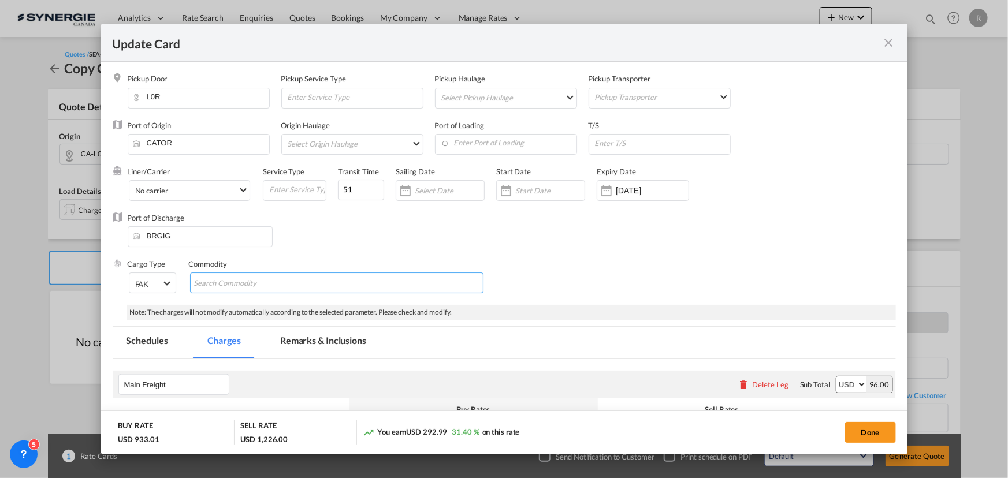
paste input "Fw: 251023/[079671][Approver] - Imports Brazil (Project/Gps: 153300068/23320026…"
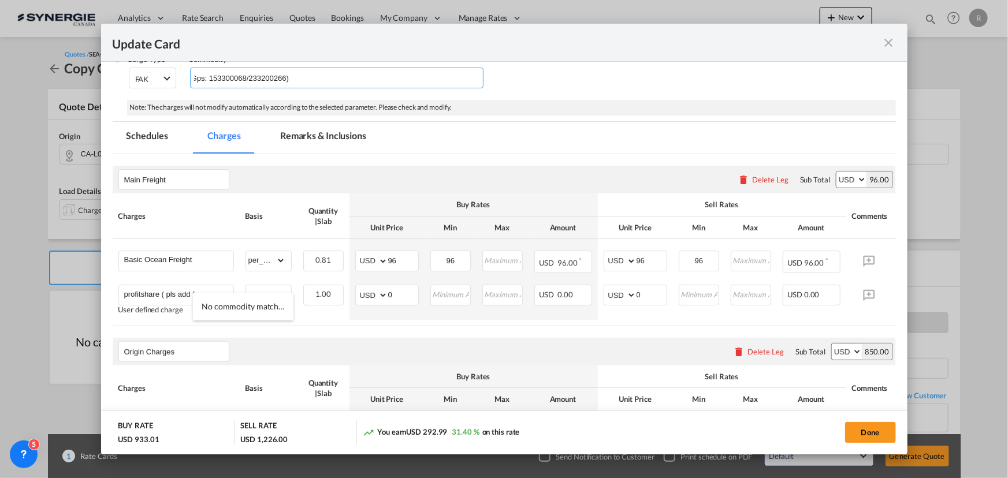
scroll to position [210, 0]
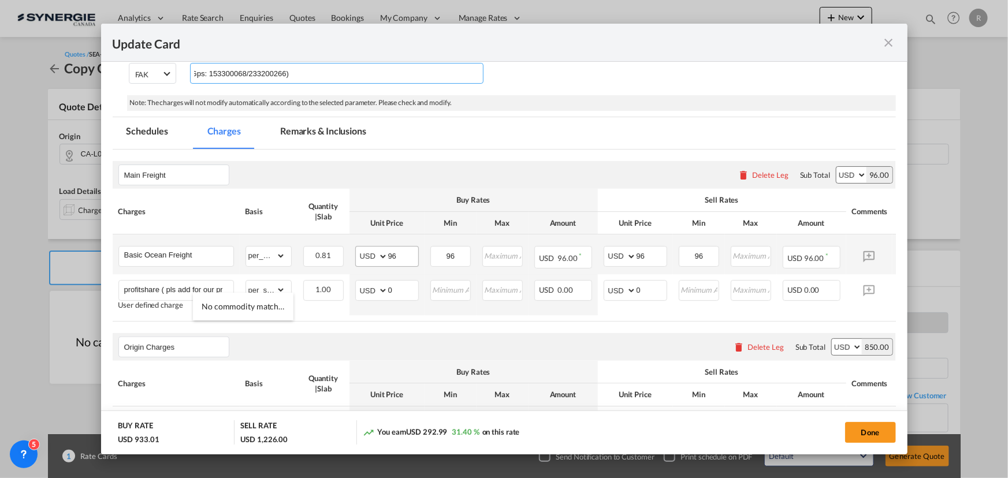
type input "Fw: 251023/[079671][Approver] - Imports Brazil (Project/Gps: 153300068/23320026…"
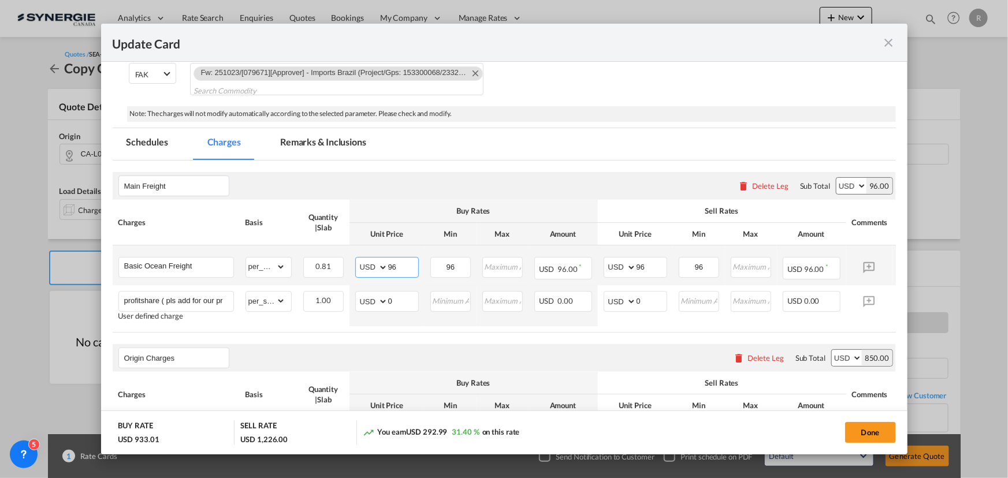
drag, startPoint x: 404, startPoint y: 256, endPoint x: 337, endPoint y: 254, distance: 66.5
click at [337, 254] on tr "Basic Ocean Freight Please Enter Already Exists gross_weight volumetric_weight …" at bounding box center [522, 266] width 819 height 40
click at [401, 262] on input "96" at bounding box center [403, 266] width 30 height 17
type input "9"
type input "112"
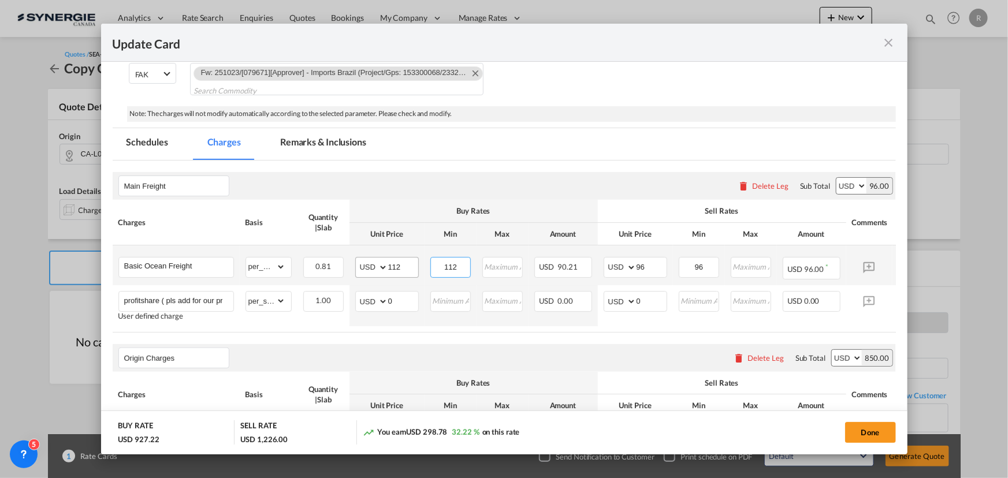
type input "112"
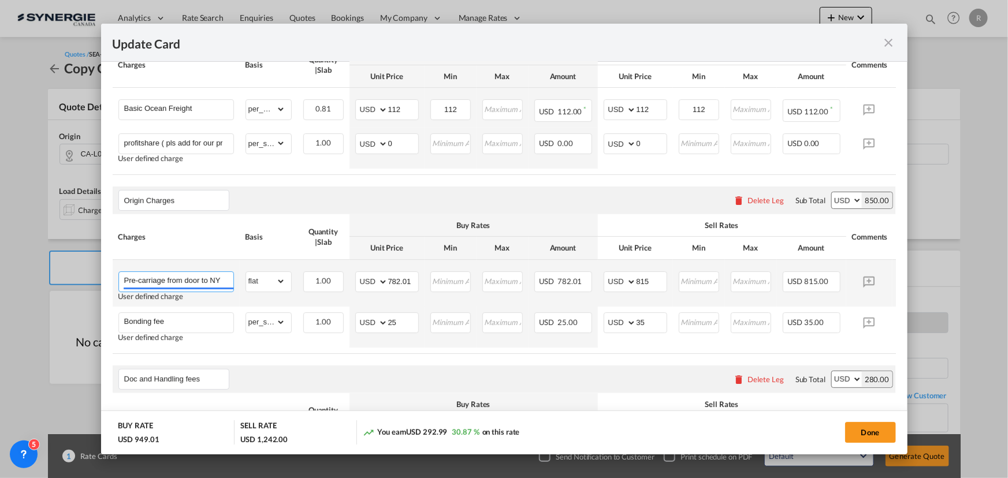
scroll to position [0, 15]
drag, startPoint x: 208, startPoint y: 281, endPoint x: 237, endPoint y: 284, distance: 29.7
click at [237, 284] on td "Pre-carriage from door to NY CFS User defined charge Please Enter Already Exists" at bounding box center [176, 283] width 127 height 47
type input "P"
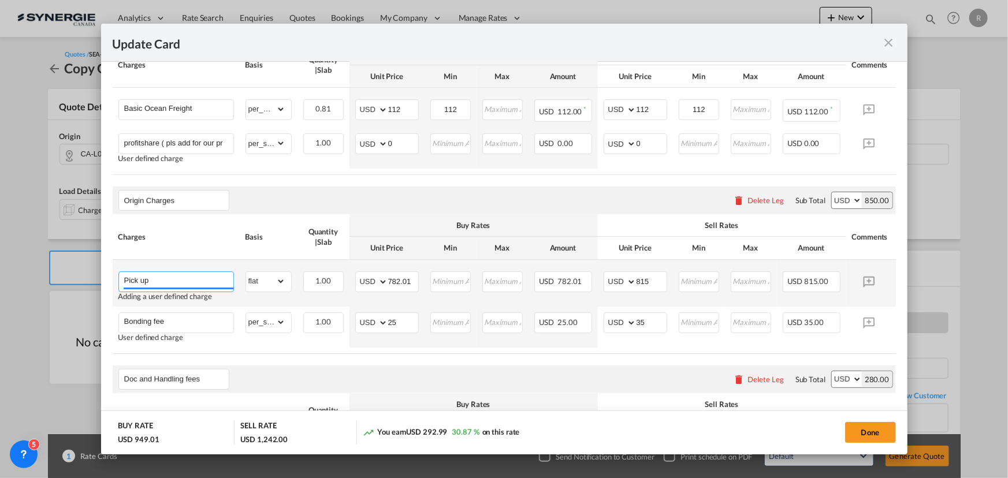
type input "Pick up"
click at [387, 300] on td "AED AFN ALL AMD ANG AOA ARS AUD AWG AZN BAM BBD BDT BGN BHD BIF BMD BND [PERSON…" at bounding box center [387, 283] width 75 height 47
drag, startPoint x: 413, startPoint y: 277, endPoint x: 283, endPoint y: 275, distance: 130.0
click at [283, 275] on tr "Pick up Adding a user defined charge Please Enter Already Exists gross_weight v…" at bounding box center [522, 283] width 819 height 47
type input "182"
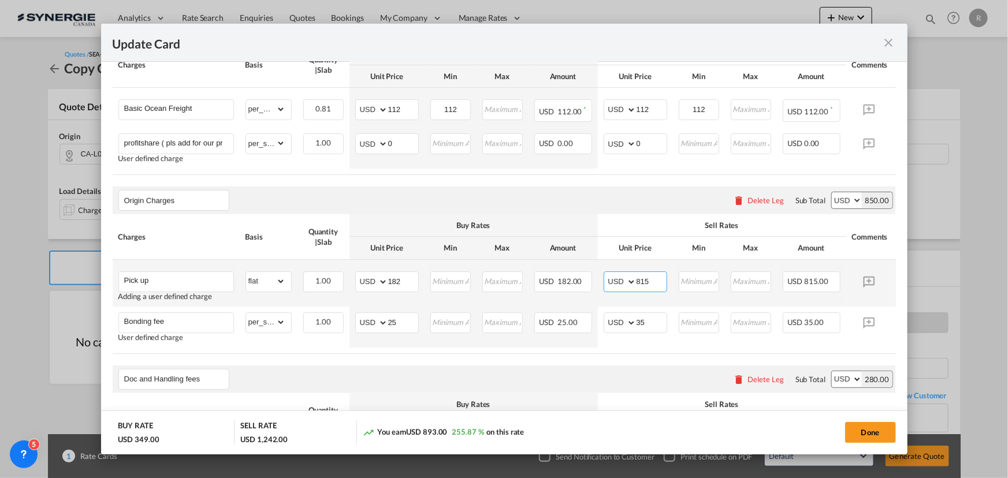
drag, startPoint x: 654, startPoint y: 280, endPoint x: 531, endPoint y: 272, distance: 123.4
click at [531, 272] on tr "Pick up Adding a user defined charge Please Enter Already Exists gross_weight v…" at bounding box center [522, 283] width 819 height 47
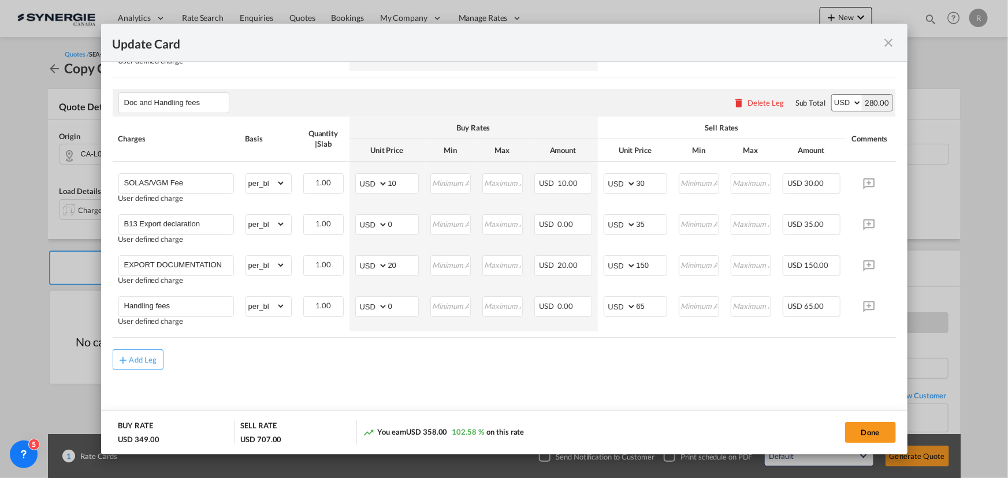
scroll to position [652, 0]
type input "280"
drag, startPoint x: 655, startPoint y: 259, endPoint x: 588, endPoint y: 251, distance: 68.1
click at [588, 251] on tr "EXPORT DOCUMENTATION User defined charge Please Enter Already Exists gross_weig…" at bounding box center [522, 270] width 819 height 41
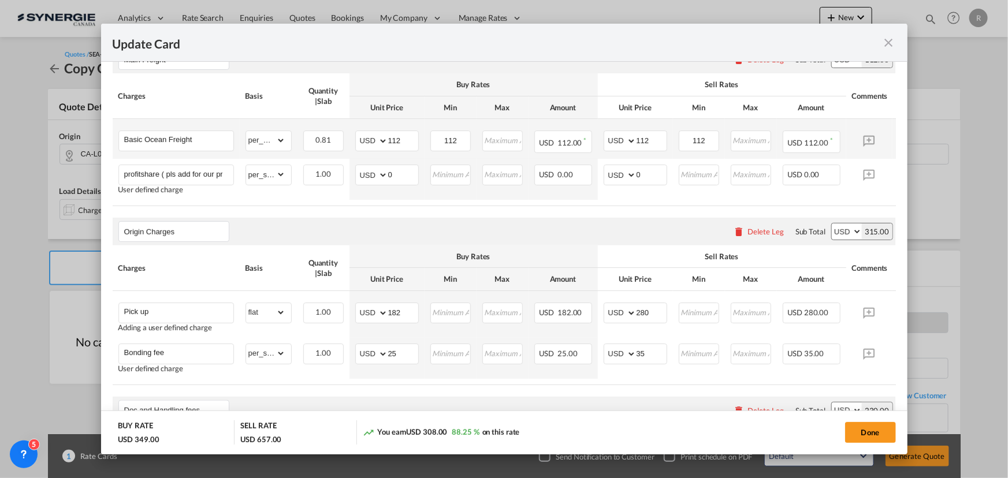
scroll to position [179, 0]
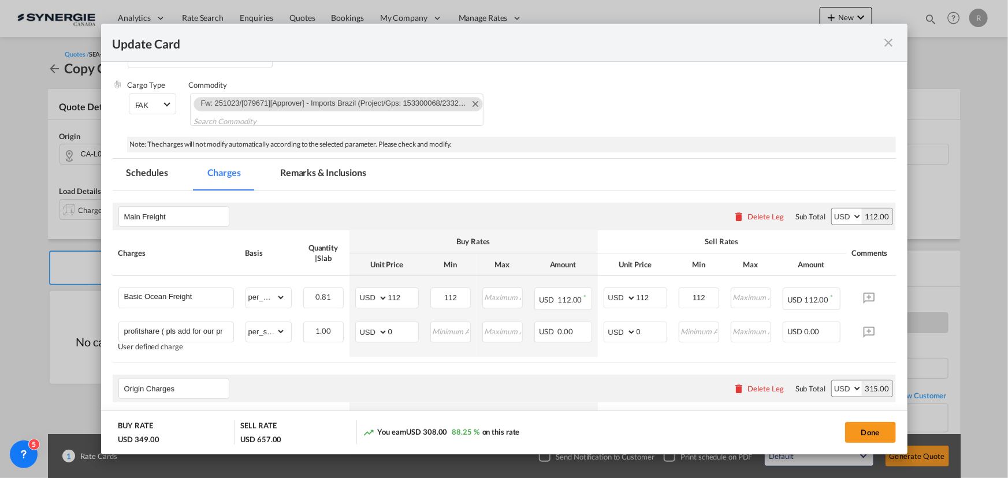
type input "100"
click at [311, 174] on md-tab-item "Remarks & Inclusions" at bounding box center [323, 175] width 114 height 32
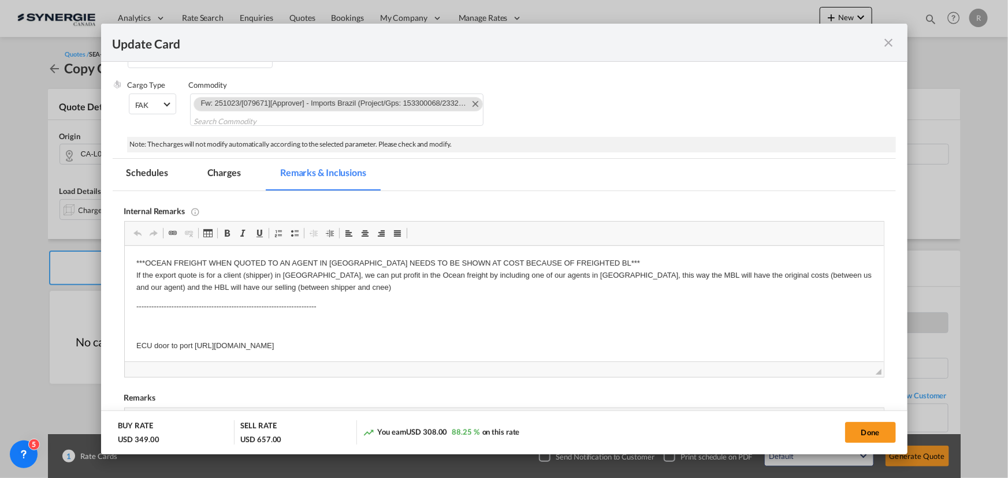
scroll to position [0, 0]
drag, startPoint x: 155, startPoint y: 344, endPoint x: 556, endPoint y: 333, distance: 401.7
click at [556, 333] on body "***OCEAN FREIGHT WHEN QUOTED TO AN AGENT IN [GEOGRAPHIC_DATA] NEEDS TO BE SHOWN…" at bounding box center [504, 305] width 736 height 95
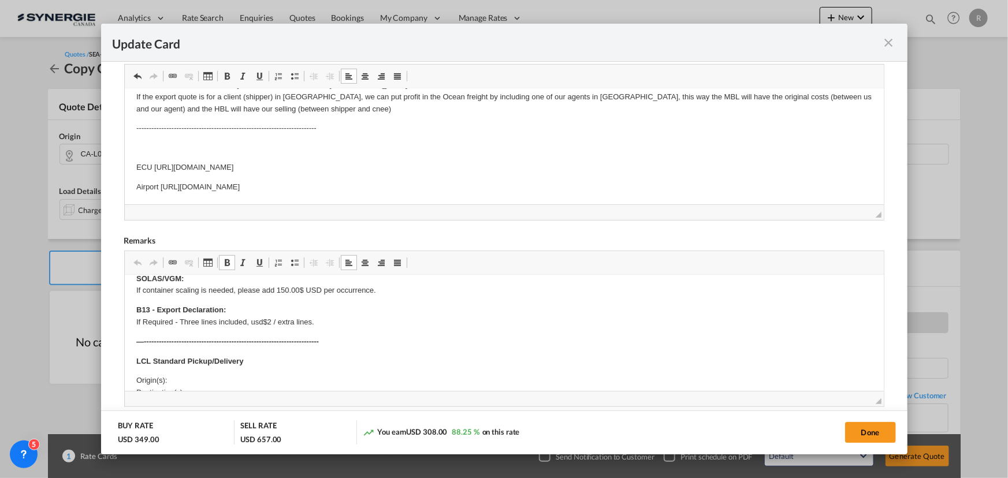
scroll to position [100, 0]
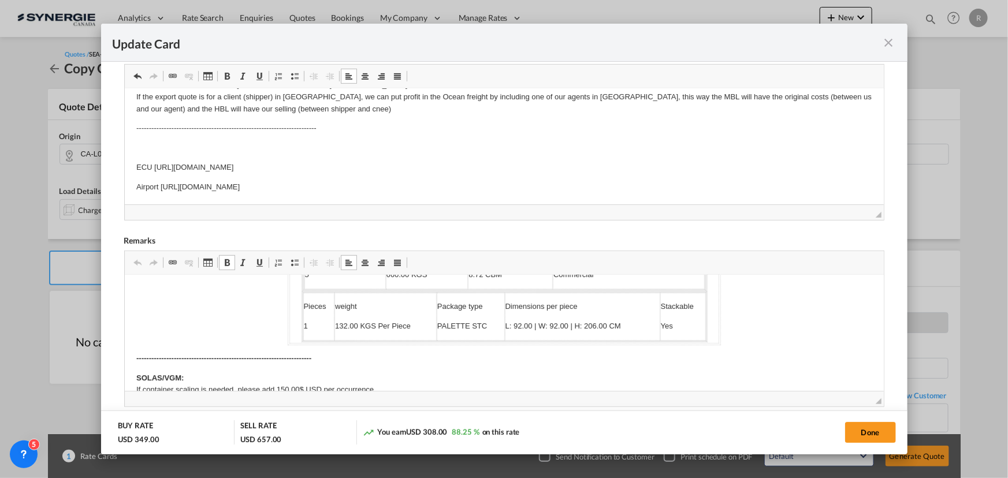
drag, startPoint x: 280, startPoint y: 306, endPoint x: 721, endPoint y: 320, distance: 441.7
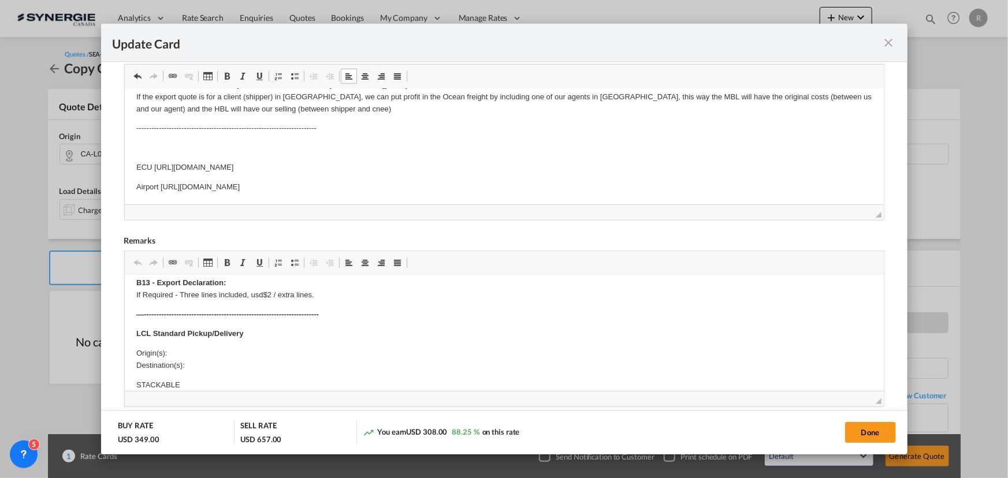
scroll to position [0, 0]
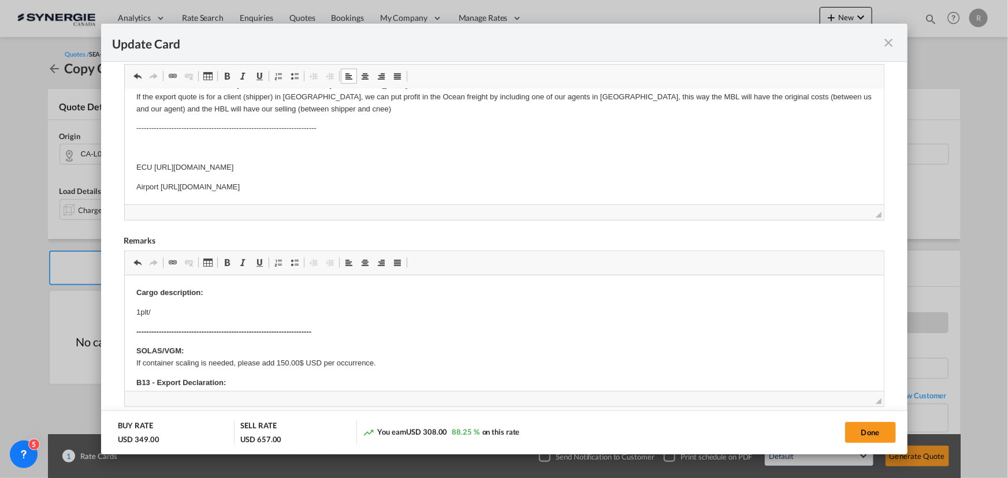
click at [174, 307] on p "1plt/" at bounding box center [504, 313] width 736 height 12
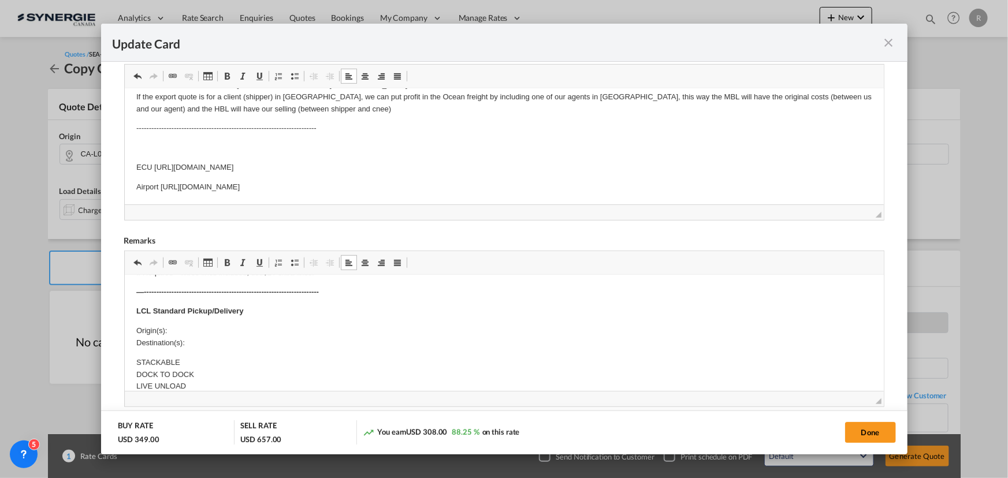
scroll to position [105, 0]
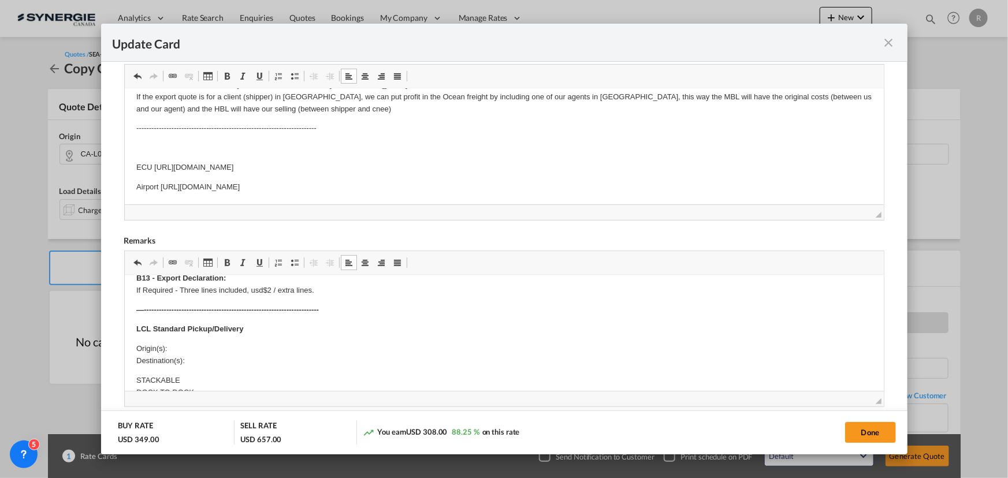
click at [174, 348] on p "Origin(s): Destination(s):" at bounding box center [504, 355] width 736 height 24
click at [189, 347] on p "Origin(s): Destination(s):" at bounding box center [504, 355] width 736 height 24
click at [220, 356] on p "Origin(s): [GEOGRAPHIC_DATA] [GEOGRAPHIC_DATA] L3J0T5 Destination(s):" at bounding box center [504, 355] width 736 height 24
click at [868, 443] on div "Done" at bounding box center [745, 433] width 299 height 24
click at [870, 433] on button "Done" at bounding box center [870, 432] width 51 height 21
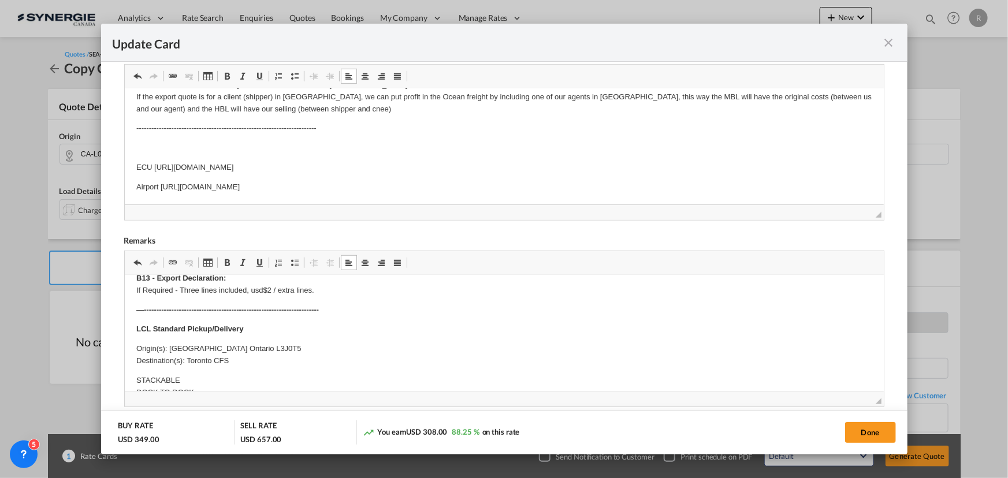
type input "[DATE]"
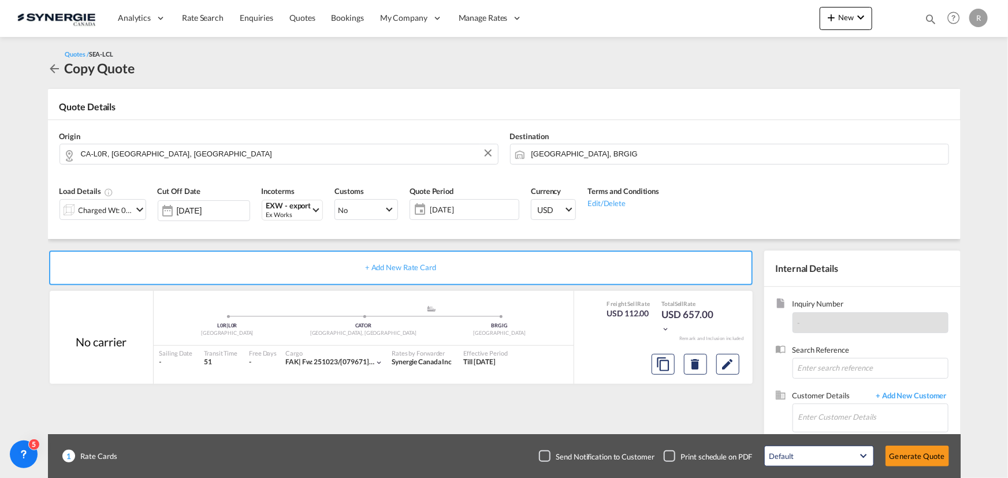
scroll to position [185, 0]
click at [833, 421] on input "Enter Customer Details" at bounding box center [874, 417] width 150 height 26
paste input "[EMAIL_ADDRESS][DOMAIN_NAME]"
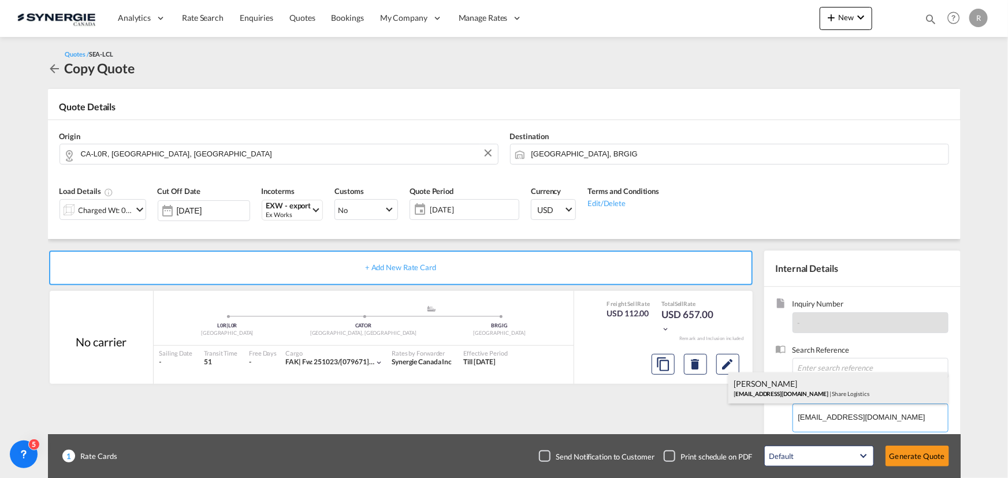
click at [773, 387] on div "[PERSON_NAME] Fernanda [EMAIL_ADDRESS][PERSON_NAME][DOMAIN_NAME] | Share Logist…" at bounding box center [839, 388] width 220 height 31
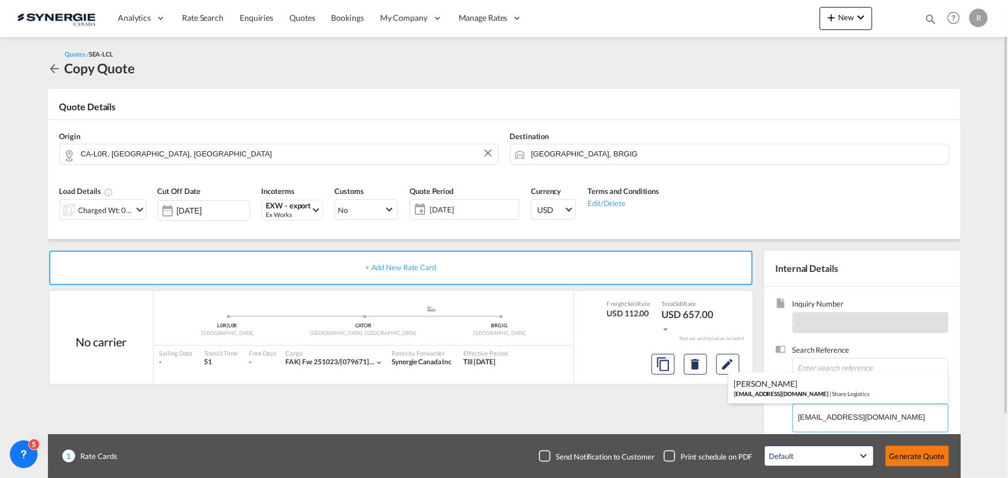
type input "Share Logistics, [PERSON_NAME], [PERSON_NAME][EMAIL_ADDRESS][PERSON_NAME][DOMAI…"
click at [903, 460] on button "Generate Quote" at bounding box center [918, 456] width 64 height 21
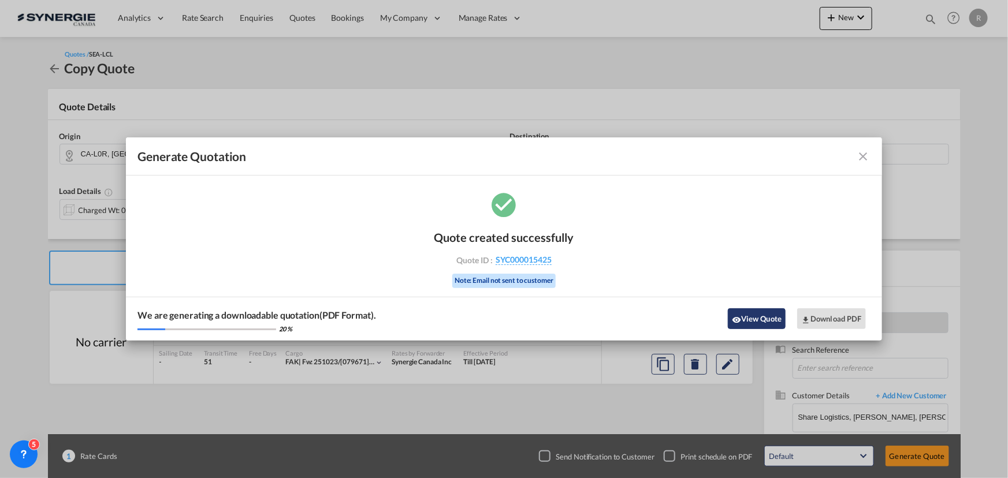
click at [774, 324] on button "View Quote" at bounding box center [757, 319] width 58 height 21
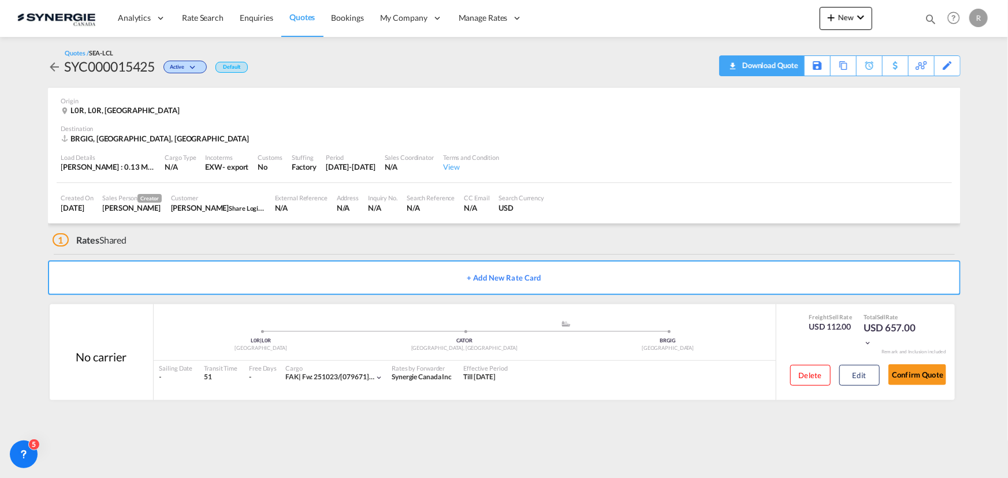
click at [794, 64] on div "Download Quote" at bounding box center [769, 65] width 59 height 18
